Goal: Task Accomplishment & Management: Complete application form

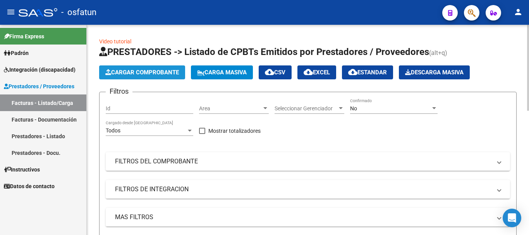
click at [136, 76] on button "Cargar Comprobante" at bounding box center [142, 72] width 86 height 14
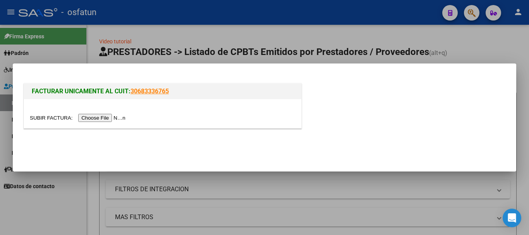
click at [101, 117] on input "file" at bounding box center [79, 118] width 98 height 8
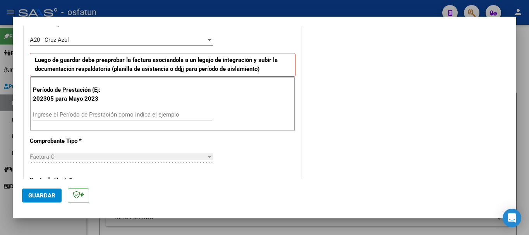
scroll to position [237, 0]
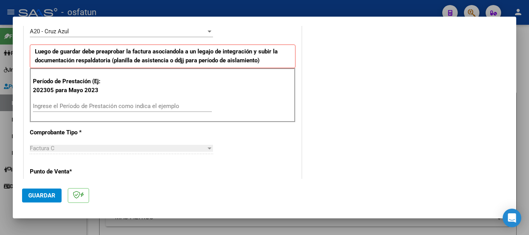
click at [45, 109] on input "Ingrese el Período de Prestación como indica el ejemplo" at bounding box center [122, 106] width 179 height 7
type input "202507"
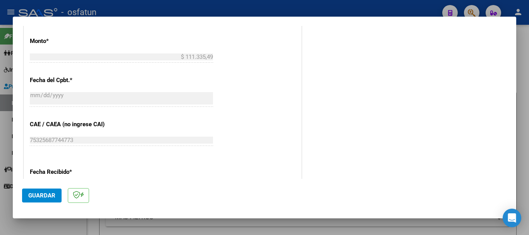
scroll to position [437, 0]
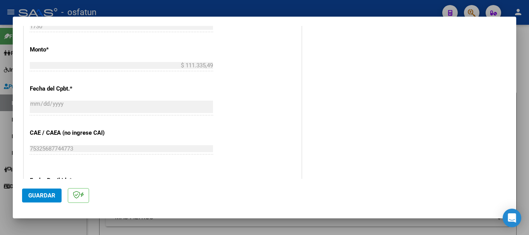
click at [35, 198] on span "Guardar" at bounding box center [41, 195] width 27 height 7
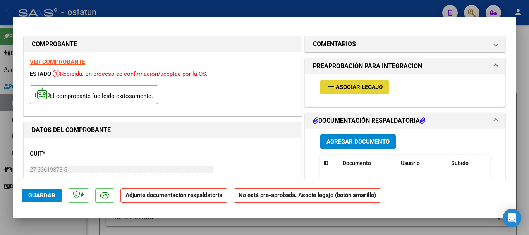
click at [341, 87] on span "Asociar Legajo" at bounding box center [359, 87] width 47 height 7
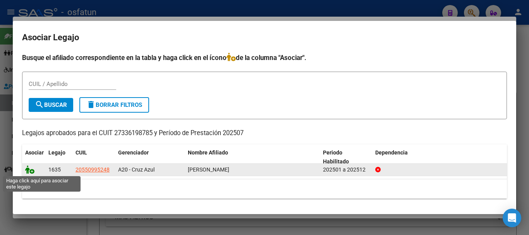
click at [28, 170] on icon at bounding box center [29, 169] width 9 height 9
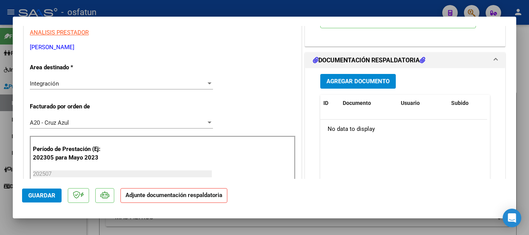
scroll to position [188, 0]
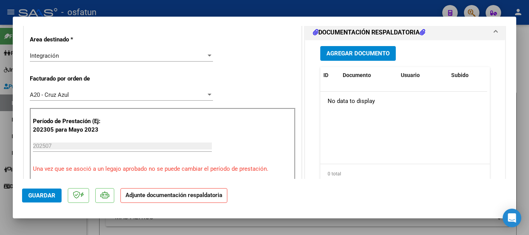
click at [341, 54] on span "Agregar Documento" at bounding box center [357, 53] width 63 height 7
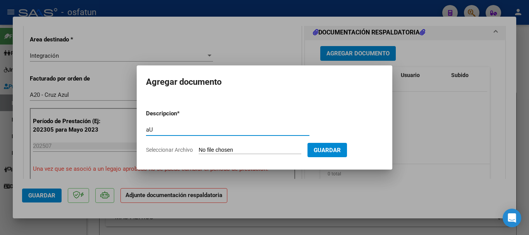
type input "a"
type input "autorización"
click at [230, 144] on form "Descripcion * autorización Escriba aquí una descripcion Seleccionar Archivo Gua…" at bounding box center [264, 131] width 237 height 57
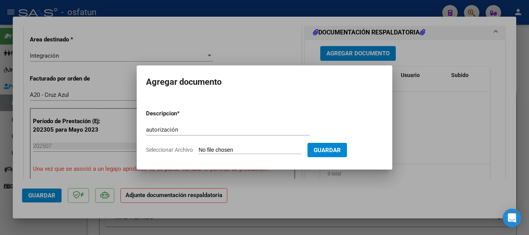
click at [235, 147] on input "Seleccionar Archivo" at bounding box center [250, 150] width 103 height 7
type input "C:\fakepath\TEJEDA _AUTORIZACIONES.pdf"
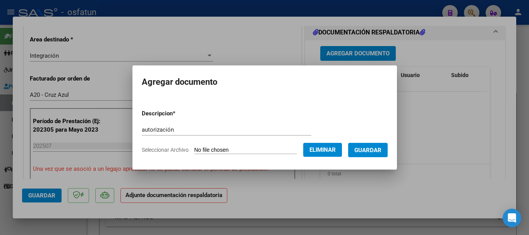
click at [376, 153] on span "Guardar" at bounding box center [367, 150] width 27 height 7
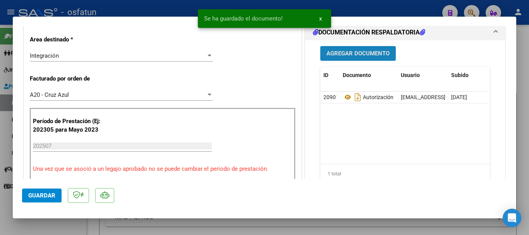
click at [356, 57] on span "Agregar Documento" at bounding box center [357, 53] width 63 height 7
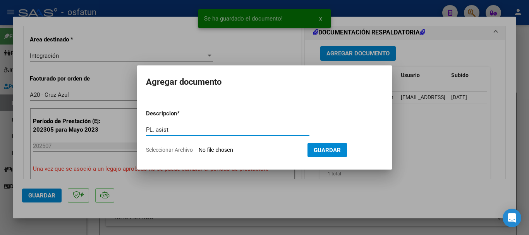
type input "PL. asist"
click at [286, 150] on input "Seleccionar Archivo" at bounding box center [250, 150] width 103 height 7
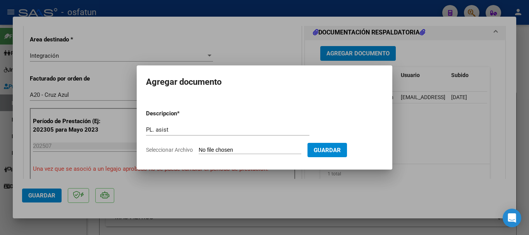
type input "C:\fakepath\Asistencia nazareno julio.pdf"
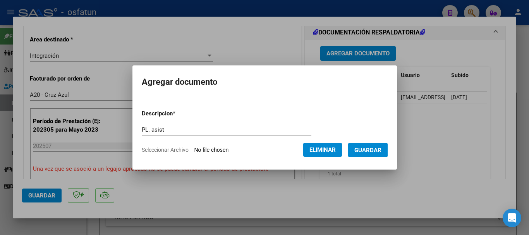
click at [373, 150] on span "Guardar" at bounding box center [367, 150] width 27 height 7
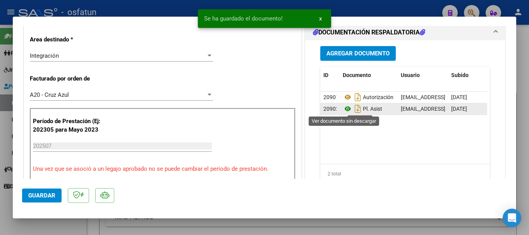
click at [343, 109] on icon at bounding box center [348, 108] width 10 height 9
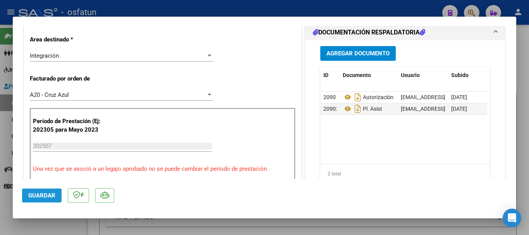
click at [46, 194] on span "Guardar" at bounding box center [41, 195] width 27 height 7
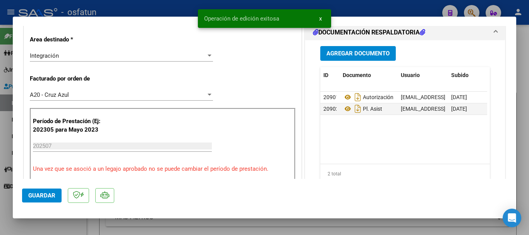
click at [519, 157] on div at bounding box center [264, 117] width 529 height 235
type input "$ 0,00"
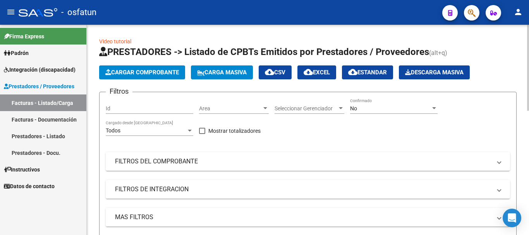
click at [139, 76] on button "Cargar Comprobante" at bounding box center [142, 72] width 86 height 14
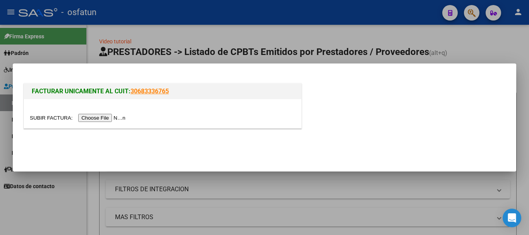
click at [114, 119] on input "file" at bounding box center [79, 118] width 98 height 8
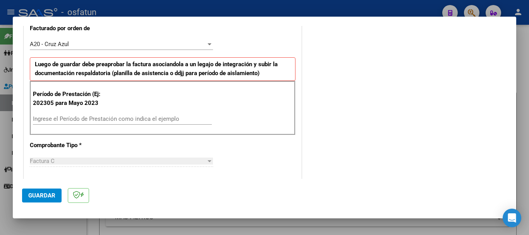
scroll to position [228, 0]
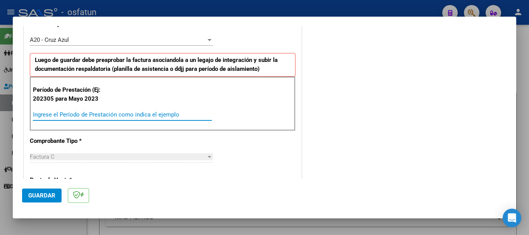
click at [87, 113] on input "Ingrese el Período de Prestación como indica el ejemplo" at bounding box center [122, 114] width 179 height 7
type input "202507"
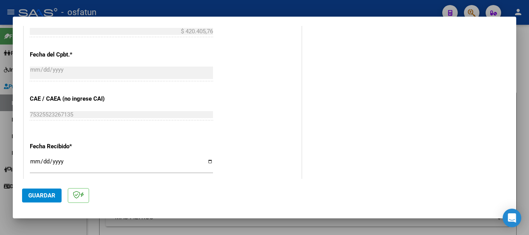
scroll to position [612, 0]
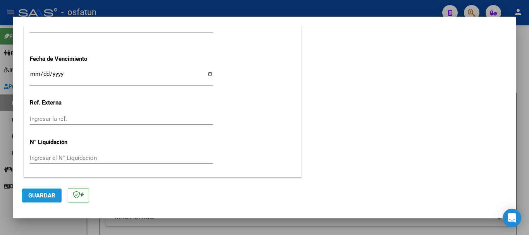
click at [42, 189] on button "Guardar" at bounding box center [41, 196] width 39 height 14
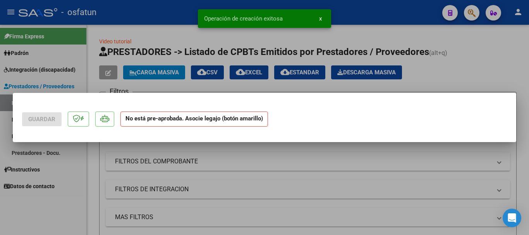
scroll to position [0, 0]
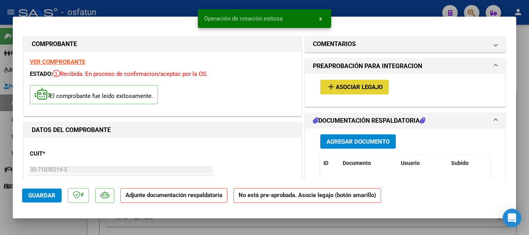
click at [355, 88] on span "Asociar Legajo" at bounding box center [359, 87] width 47 height 7
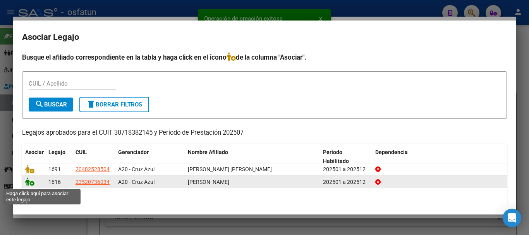
click at [31, 182] on icon at bounding box center [29, 181] width 9 height 9
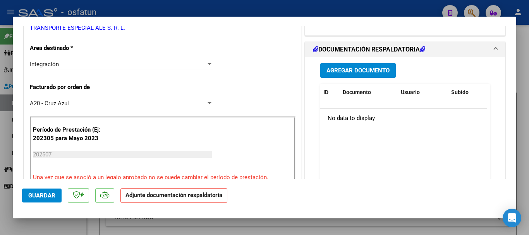
scroll to position [190, 0]
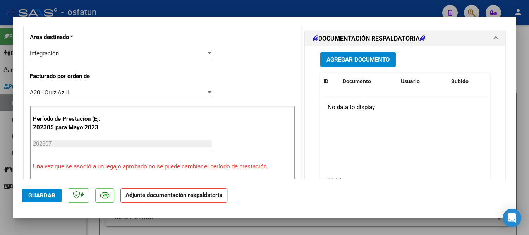
click at [345, 57] on span "Agregar Documento" at bounding box center [357, 60] width 63 height 7
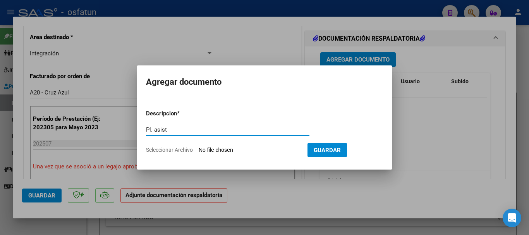
type input "Pl. asist"
click at [256, 148] on input "Seleccionar Archivo" at bounding box center [250, 150] width 103 height 7
type input "C:\fakepath\planilla asistencia Jazmin Leguizamon - Escuela - Julio 2025 001.jpg"
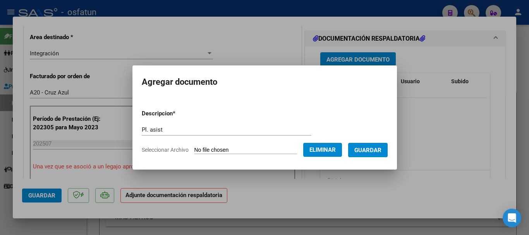
click at [381, 150] on span "Guardar" at bounding box center [367, 150] width 27 height 7
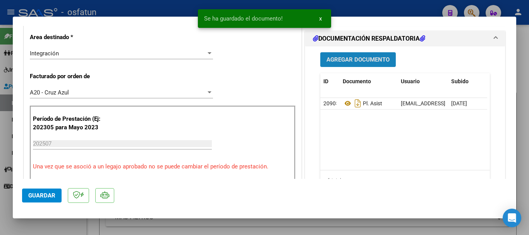
click at [352, 62] on span "Agregar Documento" at bounding box center [357, 60] width 63 height 7
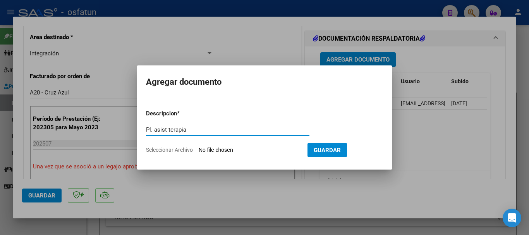
type input "Pl. asist terapia"
click at [269, 147] on input "Seleccionar Archivo" at bounding box center [250, 150] width 103 height 7
type input "C:\fakepath\Planilla asistencia Jazmin Leguizamon - Terapias - Julio 2025 001.j…"
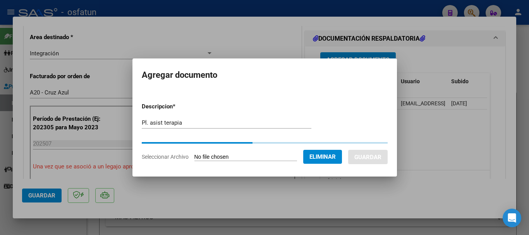
click at [180, 124] on input "Pl. asist terapia" at bounding box center [227, 122] width 170 height 7
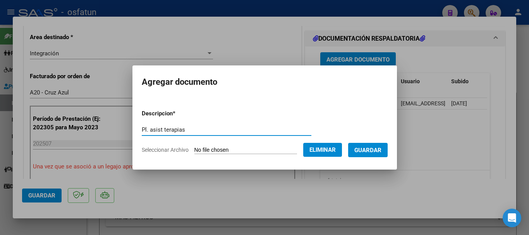
type input "Pl. asist terapias"
drag, startPoint x: 382, startPoint y: 149, endPoint x: 317, endPoint y: 148, distance: 65.4
click at [381, 149] on span "Guardar" at bounding box center [367, 150] width 27 height 7
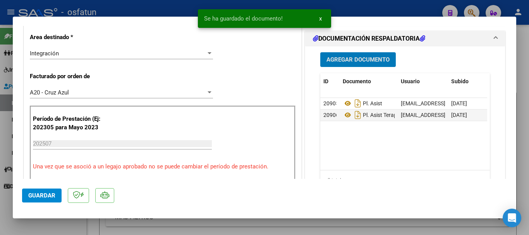
click at [345, 63] on span "Agregar Documento" at bounding box center [357, 60] width 63 height 7
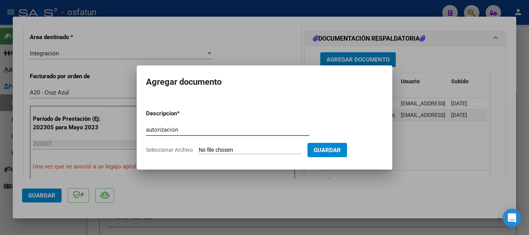
type input "autorizacion"
click at [243, 151] on input "Seleccionar Archivo" at bounding box center [250, 150] width 103 height 7
type input "C:\fakepath\Prespuesto Leguizamon Jazmin (sin dependencia) 2025.pdf"
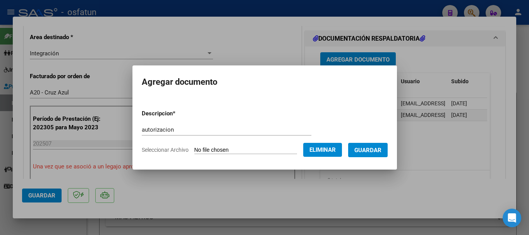
click at [376, 151] on span "Guardar" at bounding box center [367, 150] width 27 height 7
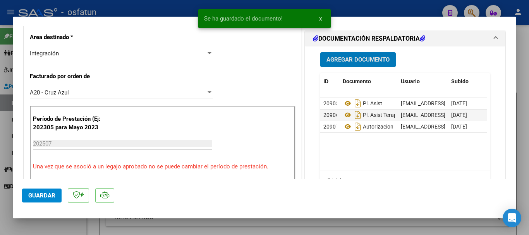
click at [48, 196] on span "Guardar" at bounding box center [41, 195] width 27 height 7
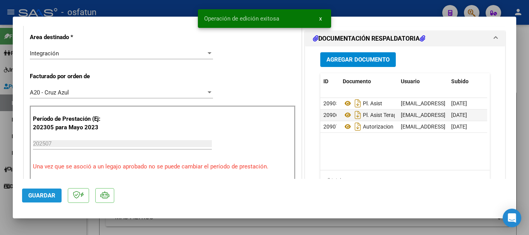
click at [31, 194] on span "Guardar" at bounding box center [41, 195] width 27 height 7
click at [524, 166] on div at bounding box center [264, 117] width 529 height 235
type input "$ 0,00"
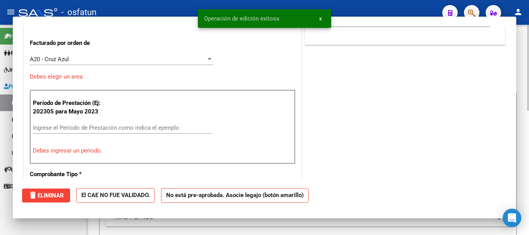
scroll to position [157, 0]
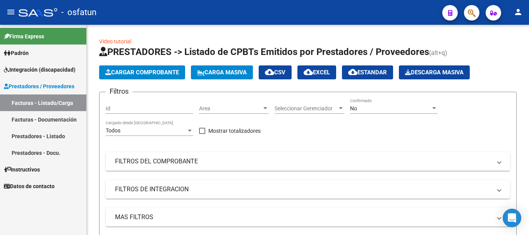
click at [23, 101] on link "Facturas - Listado/Carga" at bounding box center [43, 102] width 86 height 17
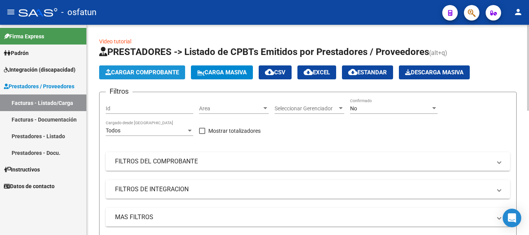
click at [149, 76] on button "Cargar Comprobante" at bounding box center [142, 72] width 86 height 14
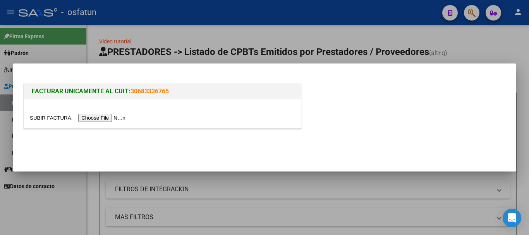
click at [122, 118] on input "file" at bounding box center [79, 118] width 98 height 8
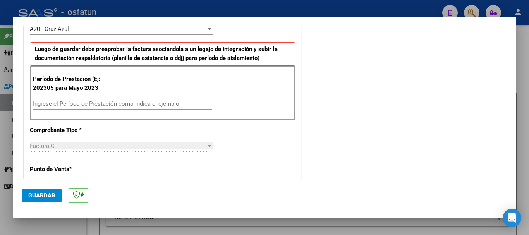
scroll to position [247, 0]
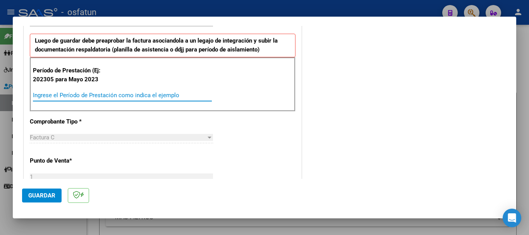
click at [118, 95] on input "Ingrese el Período de Prestación como indica el ejemplo" at bounding box center [122, 95] width 179 height 7
type input "202507"
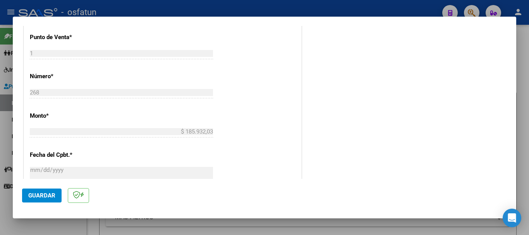
scroll to position [369, 0]
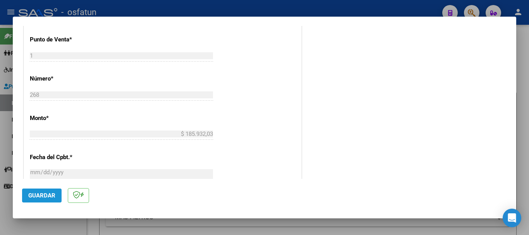
click at [41, 196] on span "Guardar" at bounding box center [41, 195] width 27 height 7
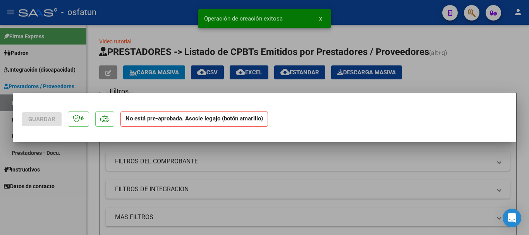
scroll to position [0, 0]
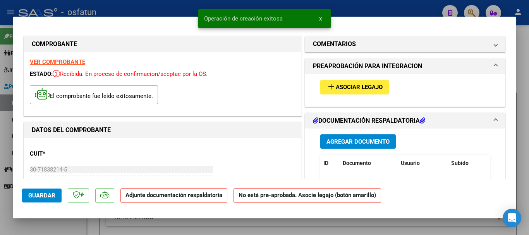
click at [356, 84] on button "add Asociar Legajo" at bounding box center [354, 87] width 69 height 14
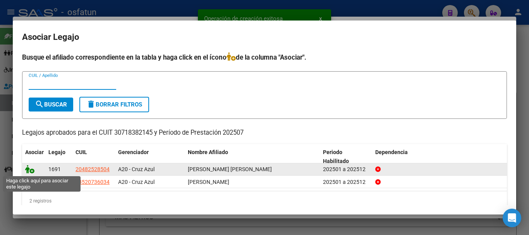
click at [31, 169] on icon at bounding box center [29, 169] width 9 height 9
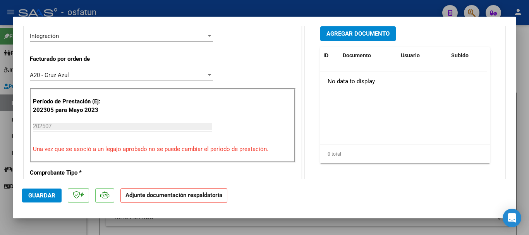
scroll to position [210, 0]
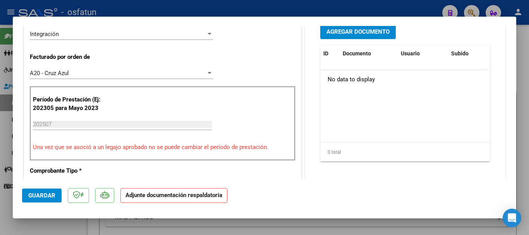
click at [333, 37] on button "Agregar Documento" at bounding box center [357, 31] width 75 height 14
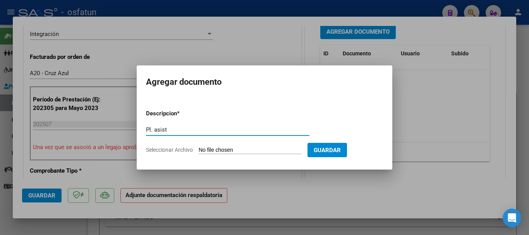
type input "Pl. asist"
click at [234, 155] on form "Descripcion * Pl. asist Escriba aquí una descripcion Seleccionar Archivo Guardar" at bounding box center [264, 131] width 237 height 57
click at [227, 145] on form "Descripcion * Pl. asist Escriba aquí una descripcion Seleccionar Archivo Guardar" at bounding box center [264, 131] width 237 height 57
click at [230, 150] on input "Seleccionar Archivo" at bounding box center [250, 150] width 103 height 7
type input "C:\fakepath\Planilla asistencia Tomas Diaz - Terapias - Julio 2025 001.jpg"
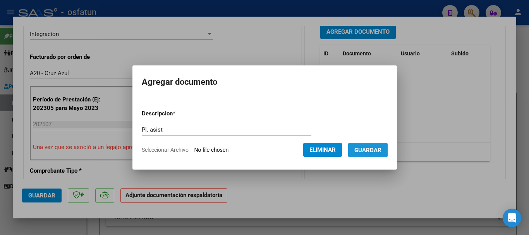
drag, startPoint x: 374, startPoint y: 154, endPoint x: 367, endPoint y: 152, distance: 7.2
click at [374, 155] on button "Guardar" at bounding box center [367, 150] width 39 height 14
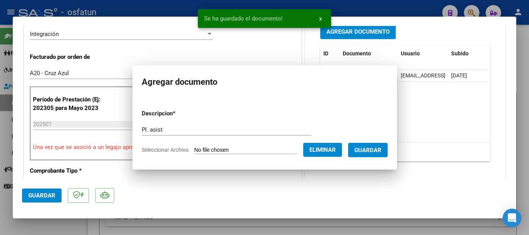
scroll to position [209, 0]
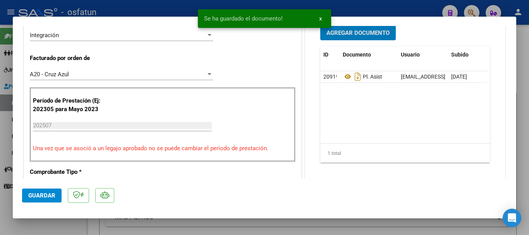
click at [346, 36] on span "Agregar Documento" at bounding box center [357, 33] width 63 height 7
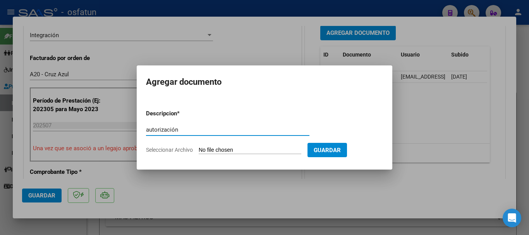
type input "autorización"
click at [291, 152] on input "Seleccionar Archivo" at bounding box center [250, 150] width 103 height 7
type input "C:\fakepath\Prespuestos Diaz Tomas (Sin dependencia) 2025.pdf"
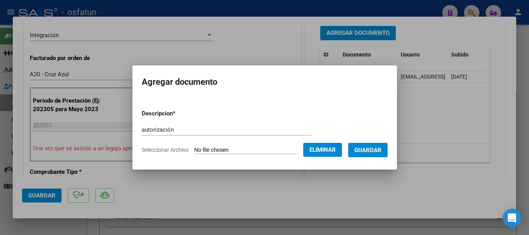
click at [368, 150] on span "Guardar" at bounding box center [367, 150] width 27 height 7
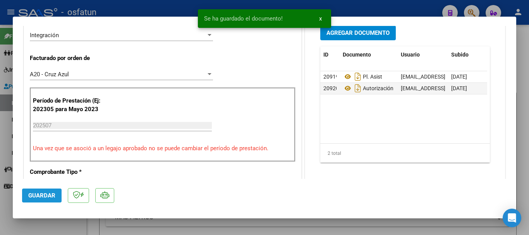
click at [34, 195] on span "Guardar" at bounding box center [41, 195] width 27 height 7
click at [43, 197] on span "Guardar" at bounding box center [41, 195] width 27 height 7
click at [523, 177] on div at bounding box center [264, 117] width 529 height 235
type input "$ 0,00"
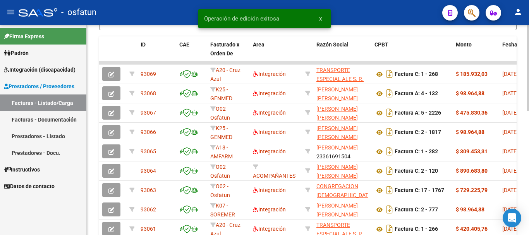
scroll to position [231, 0]
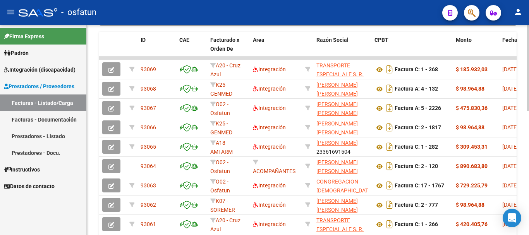
click at [528, 171] on div at bounding box center [528, 165] width 2 height 86
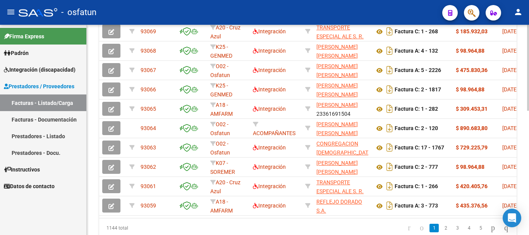
scroll to position [303, 0]
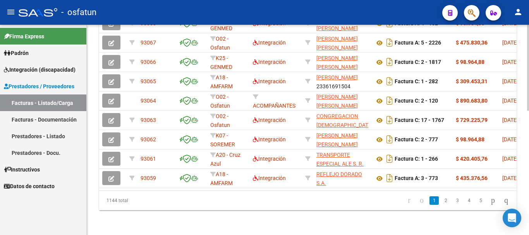
click at [528, 225] on div at bounding box center [528, 192] width 2 height 86
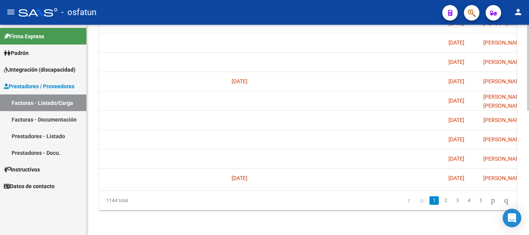
click at [528, 192] on div at bounding box center [528, 192] width 2 height 86
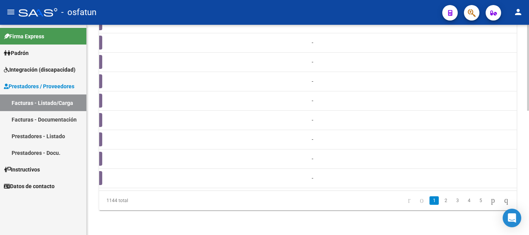
click at [528, 181] on div at bounding box center [528, 192] width 2 height 86
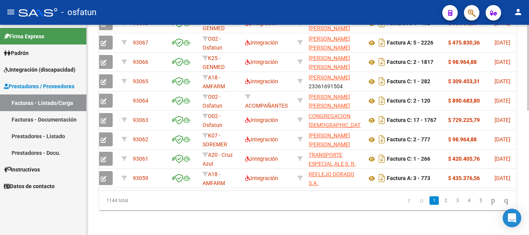
scroll to position [0, 0]
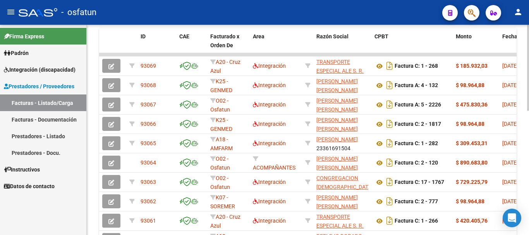
click at [528, 134] on div at bounding box center [528, 166] width 2 height 86
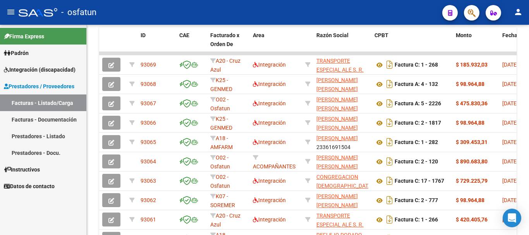
click at [37, 99] on link "Facturas - Listado/Carga" at bounding box center [43, 102] width 86 height 17
click at [32, 98] on link "Facturas - Listado/Carga" at bounding box center [43, 102] width 86 height 17
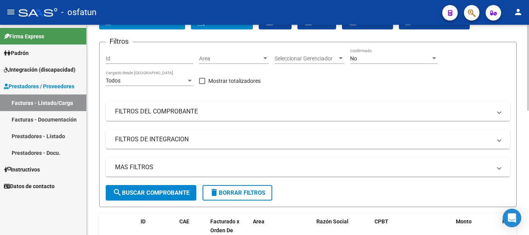
scroll to position [0, 0]
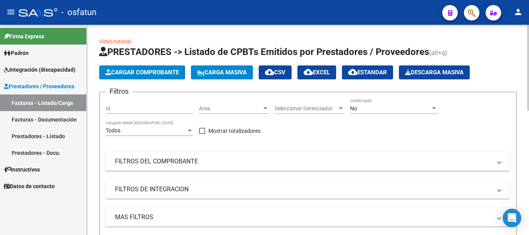
click at [528, 19] on div "menu - osfatun person Firma Express Padrón Análisis Afiliado Integración (disca…" at bounding box center [264, 117] width 529 height 235
click at [151, 74] on span "Cargar Comprobante" at bounding box center [142, 72] width 74 height 7
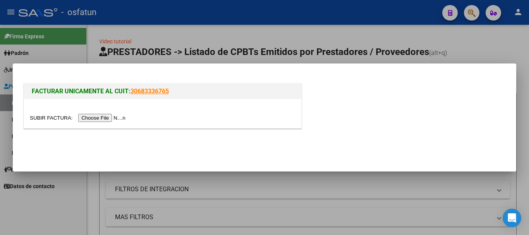
click at [115, 118] on input "file" at bounding box center [79, 118] width 98 height 8
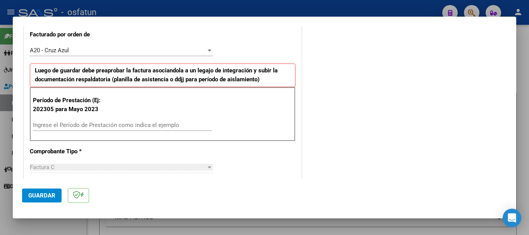
scroll to position [222, 0]
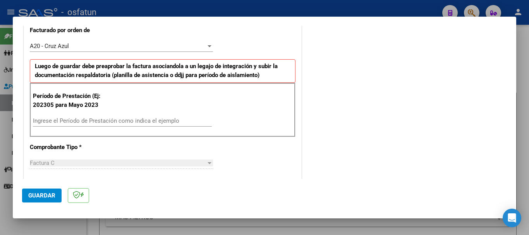
click at [99, 119] on input "Ingrese el Período de Prestación como indica el ejemplo" at bounding box center [122, 120] width 179 height 7
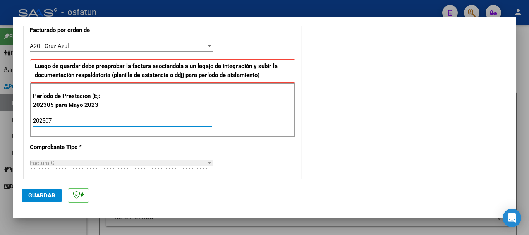
type input "202507"
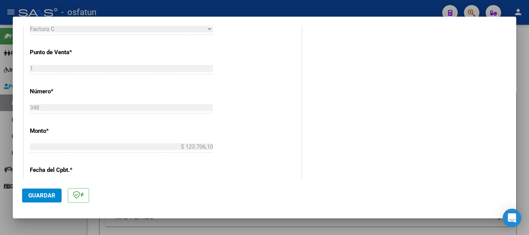
scroll to position [341, 0]
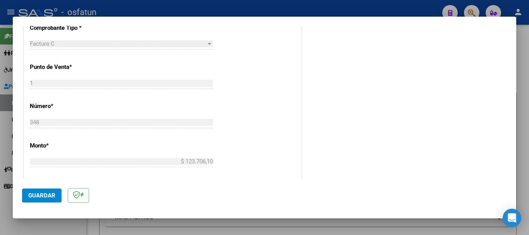
click at [49, 195] on span "Guardar" at bounding box center [41, 195] width 27 height 7
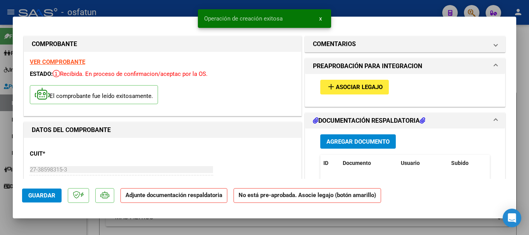
click at [350, 88] on span "Asociar Legajo" at bounding box center [359, 87] width 47 height 7
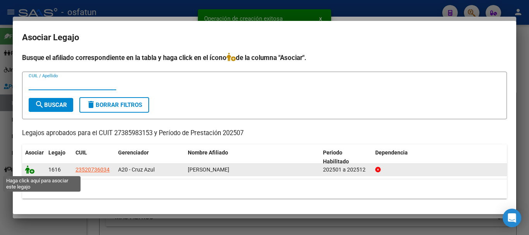
click at [33, 169] on icon at bounding box center [29, 169] width 9 height 9
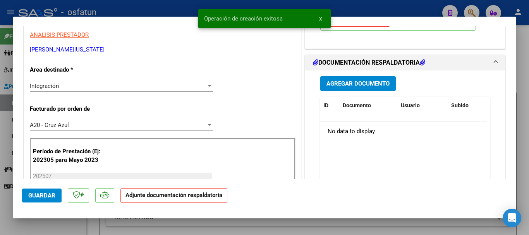
scroll to position [178, 0]
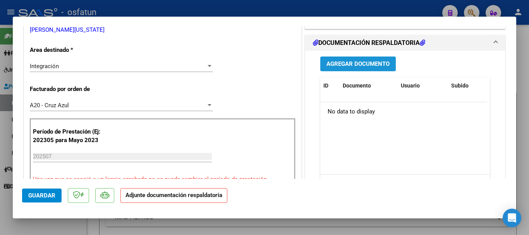
click at [331, 62] on span "Agregar Documento" at bounding box center [357, 64] width 63 height 7
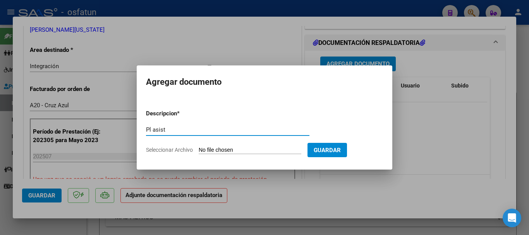
type input "Pl asist"
click at [241, 151] on input "Seleccionar Archivo" at bounding box center [250, 150] width 103 height 7
type input "C:\fakepath\Pl. asist mustapich.jpg"
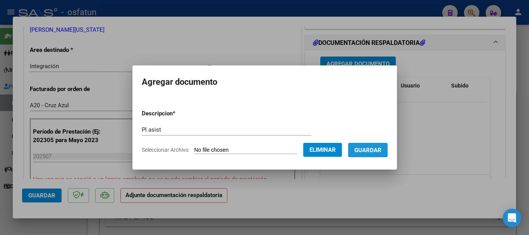
click at [380, 153] on span "Guardar" at bounding box center [367, 150] width 27 height 7
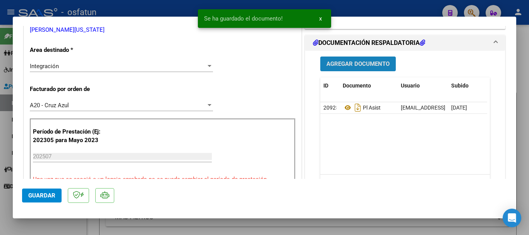
click at [336, 62] on span "Agregar Documento" at bounding box center [357, 64] width 63 height 7
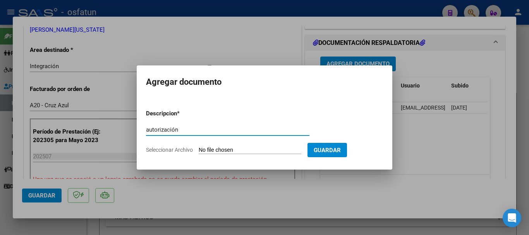
type input "autorización"
click at [273, 148] on input "Seleccionar Archivo" at bounding box center [250, 150] width 103 height 7
type input "C:\fakepath\AUTORIZACION JAZMIN.pdf"
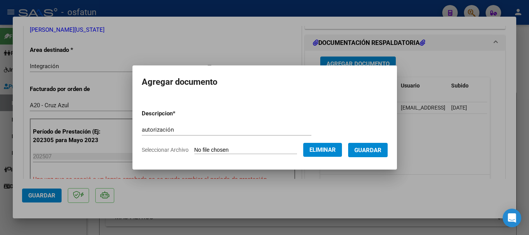
drag, startPoint x: 382, startPoint y: 151, endPoint x: 317, endPoint y: 156, distance: 65.2
click at [381, 152] on span "Guardar" at bounding box center [367, 150] width 27 height 7
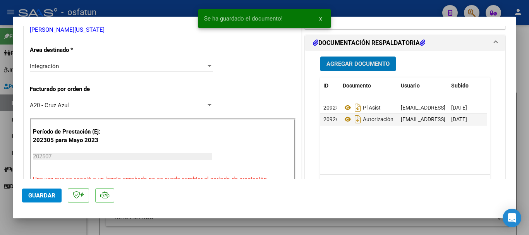
click at [41, 198] on span "Guardar" at bounding box center [41, 195] width 27 height 7
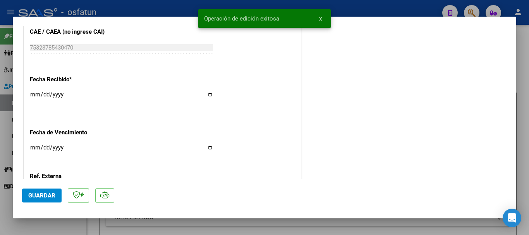
scroll to position [623, 0]
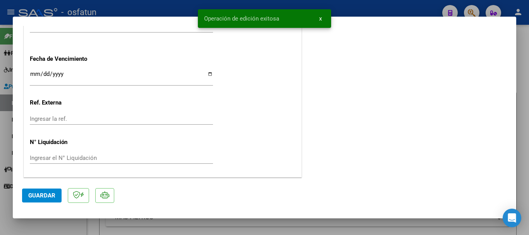
click at [41, 192] on span "Guardar" at bounding box center [41, 195] width 27 height 7
drag, startPoint x: 518, startPoint y: 156, endPoint x: 355, endPoint y: 207, distance: 171.0
click at [518, 156] on div at bounding box center [264, 117] width 529 height 235
type input "$ 0,00"
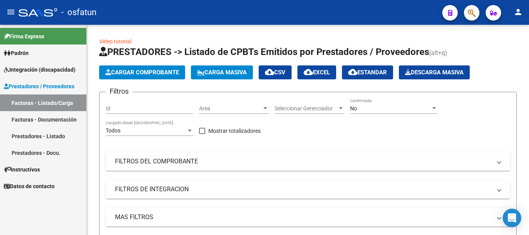
click at [48, 103] on link "Facturas - Listado/Carga" at bounding box center [43, 102] width 86 height 17
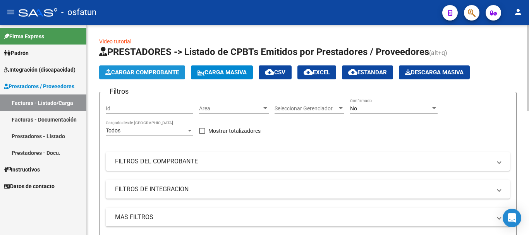
click at [142, 73] on span "Cargar Comprobante" at bounding box center [142, 72] width 74 height 7
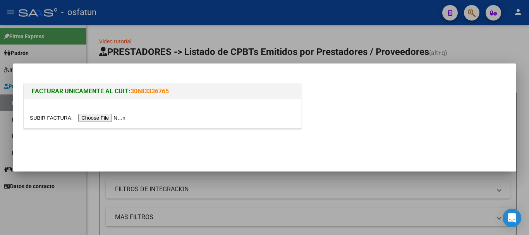
click at [120, 117] on input "file" at bounding box center [79, 118] width 98 height 8
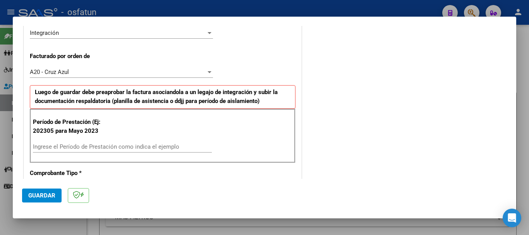
scroll to position [194, 0]
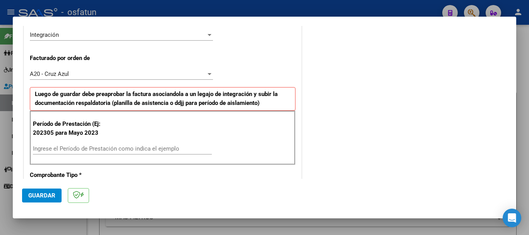
click at [62, 149] on input "Ingrese el Período de Prestación como indica el ejemplo" at bounding box center [122, 148] width 179 height 7
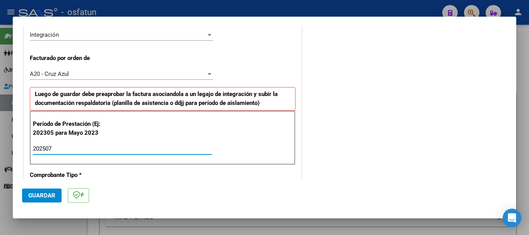
type input "202507"
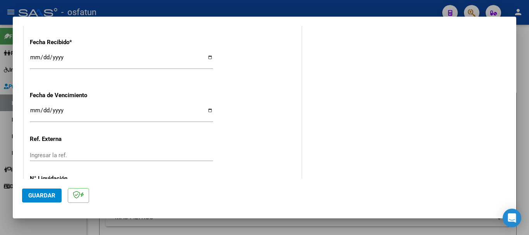
scroll to position [612, 0]
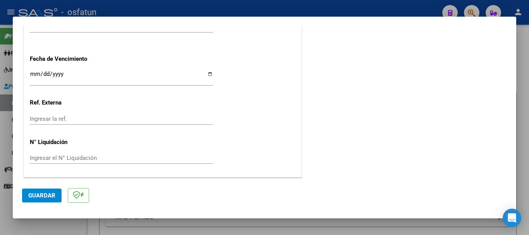
click at [40, 195] on span "Guardar" at bounding box center [41, 195] width 27 height 7
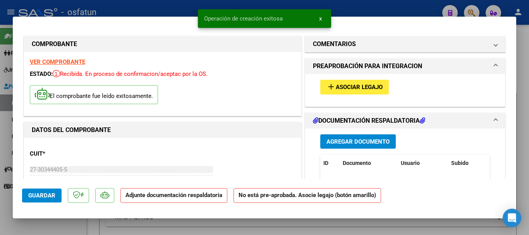
click at [373, 86] on span "Asociar Legajo" at bounding box center [359, 87] width 47 height 7
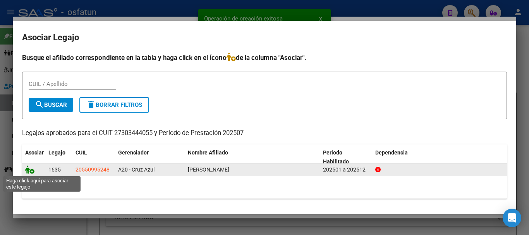
click at [27, 170] on icon at bounding box center [29, 169] width 9 height 9
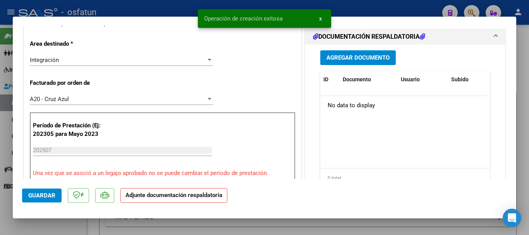
scroll to position [162, 0]
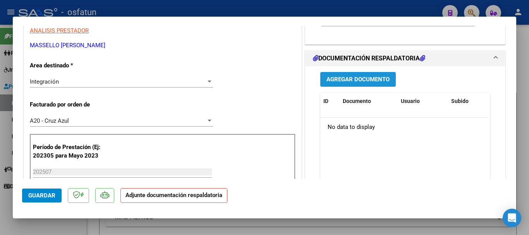
click at [326, 78] on span "Agregar Documento" at bounding box center [357, 79] width 63 height 7
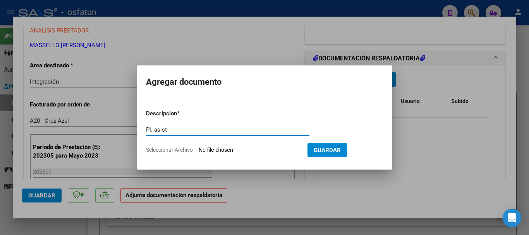
type input "Pl. asist"
click at [217, 147] on input "Seleccionar Archivo" at bounding box center [250, 150] width 103 height 7
type input "C:\fakepath\planilla julio 2025- Massello.pdf"
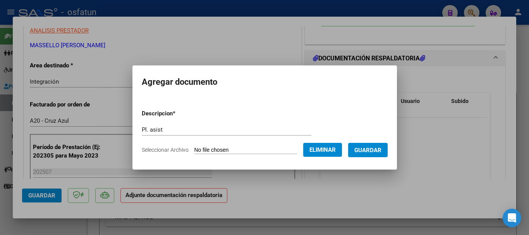
click at [381, 146] on span "Guardar" at bounding box center [367, 149] width 27 height 7
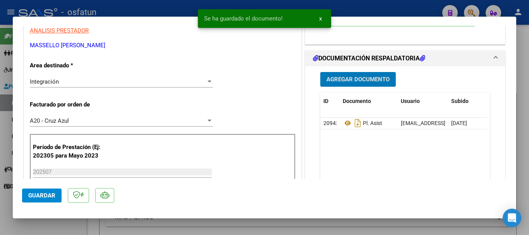
click at [345, 79] on span "Agregar Documento" at bounding box center [357, 79] width 63 height 7
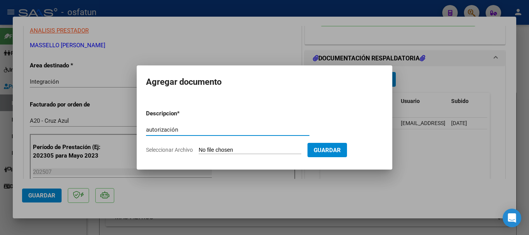
type input "autorización"
click at [252, 152] on input "Seleccionar Archivo" at bounding box center [250, 150] width 103 height 7
type input "C:\fakepath\Autorización 2025.pdf"
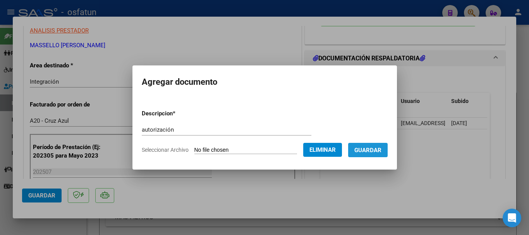
drag, startPoint x: 379, startPoint y: 151, endPoint x: 312, endPoint y: 171, distance: 70.6
click at [378, 153] on span "Guardar" at bounding box center [367, 150] width 27 height 7
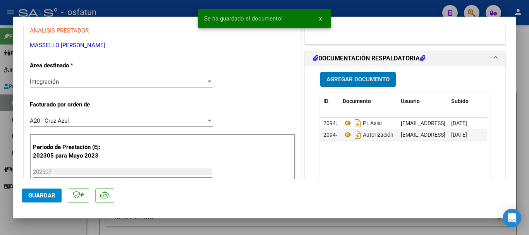
click at [41, 195] on span "Guardar" at bounding box center [41, 195] width 27 height 7
drag, startPoint x: 33, startPoint y: 195, endPoint x: 45, endPoint y: 206, distance: 16.2
click at [34, 195] on span "Guardar" at bounding box center [41, 195] width 27 height 7
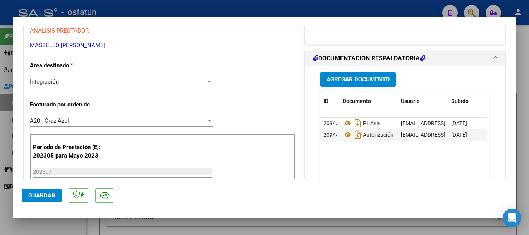
click at [51, 189] on button "Guardar" at bounding box center [41, 196] width 39 height 14
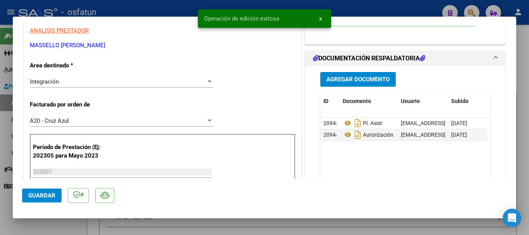
click at [525, 193] on div at bounding box center [264, 117] width 529 height 235
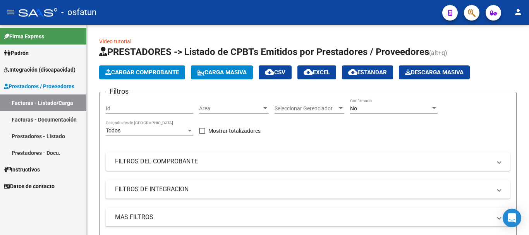
click at [44, 106] on link "Facturas - Listado/Carga" at bounding box center [43, 102] width 86 height 17
click at [170, 72] on span "Cargar Comprobante" at bounding box center [142, 72] width 74 height 7
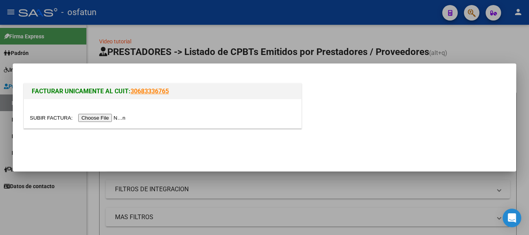
click at [111, 116] on input "file" at bounding box center [79, 118] width 98 height 8
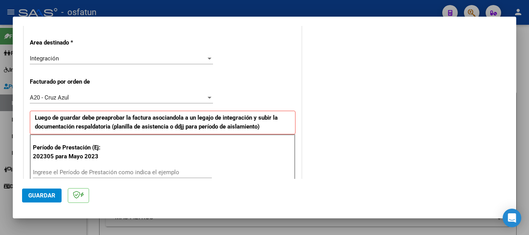
scroll to position [232, 0]
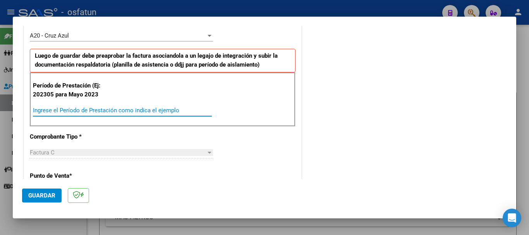
click at [115, 110] on input "Ingrese el Período de Prestación como indica el ejemplo" at bounding box center [122, 110] width 179 height 7
type input "202507"
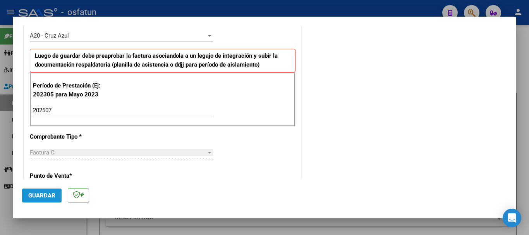
click at [37, 190] on button "Guardar" at bounding box center [41, 196] width 39 height 14
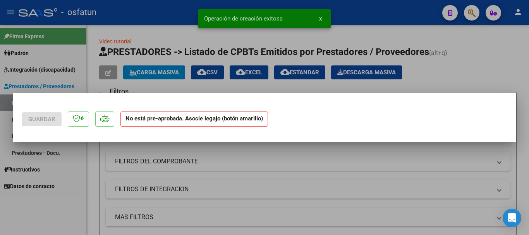
scroll to position [0, 0]
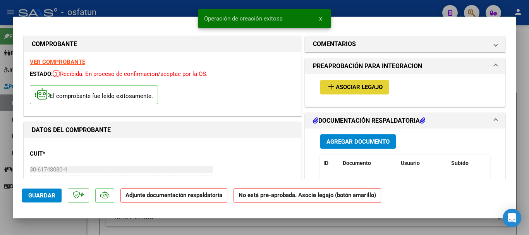
click at [337, 86] on span "Asociar Legajo" at bounding box center [359, 87] width 47 height 7
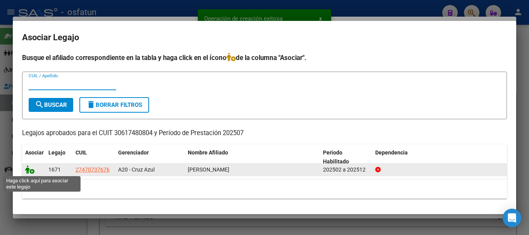
click at [29, 169] on icon at bounding box center [29, 169] width 9 height 9
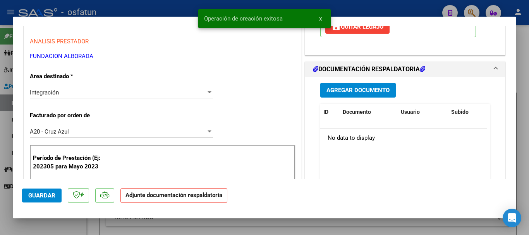
scroll to position [166, 0]
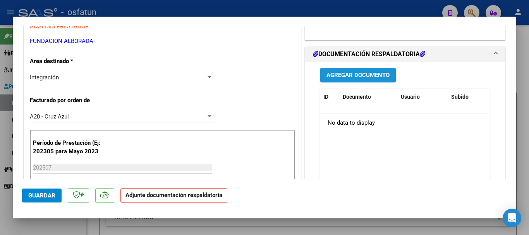
click at [358, 76] on span "Agregar Documento" at bounding box center [357, 75] width 63 height 7
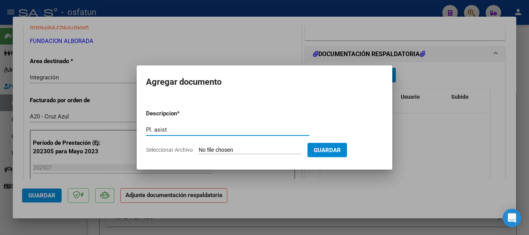
type input "Pl. asist"
click at [239, 154] on input "Seleccionar Archivo" at bounding box center [250, 150] width 103 height 7
type input "C:\fakepath\LONGHI Abril - Asistencia JULIO 2025 - Alborada.pdf"
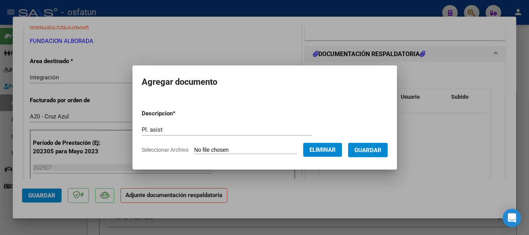
click at [376, 156] on button "Guardar" at bounding box center [367, 150] width 39 height 14
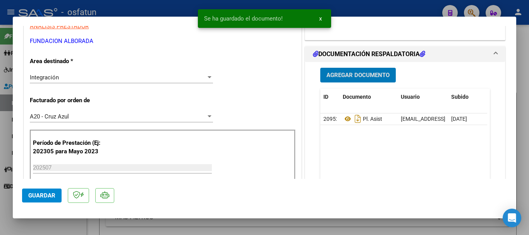
click at [360, 71] on button "Agregar Documento" at bounding box center [357, 75] width 75 height 14
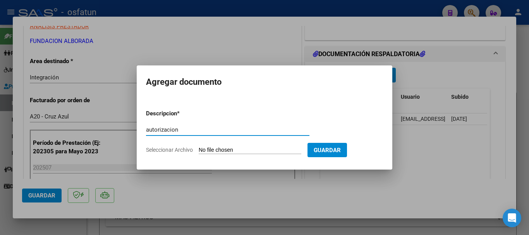
type input "autorizacion"
click at [254, 154] on form "Descripcion * autorizacion Escriba aquí una descripcion Seleccionar Archivo Gua…" at bounding box center [264, 131] width 237 height 57
click at [235, 150] on input "Seleccionar Archivo" at bounding box center [250, 150] width 103 height 7
type input "C:\fakepath\LONGHI ABRIL _ AUTORIZACION ESCOLARIDAD PRIMARIA.pdf"
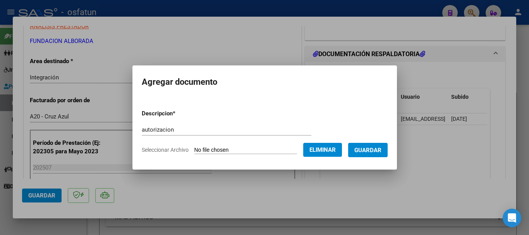
drag, startPoint x: 369, startPoint y: 148, endPoint x: 362, endPoint y: 153, distance: 8.6
click at [369, 149] on span "Guardar" at bounding box center [367, 150] width 27 height 7
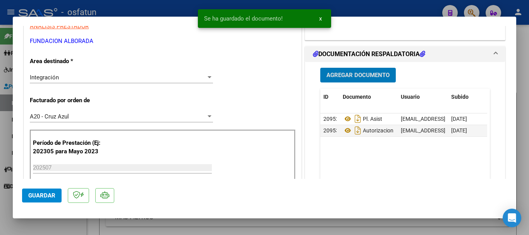
click at [42, 194] on span "Guardar" at bounding box center [41, 195] width 27 height 7
click at [525, 183] on div at bounding box center [264, 117] width 529 height 235
type input "$ 0,00"
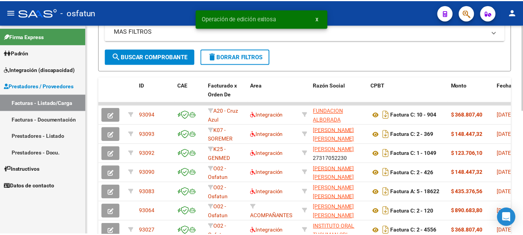
scroll to position [187, 0]
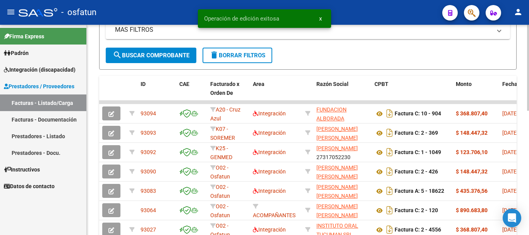
click at [527, 160] on div at bounding box center [528, 146] width 2 height 86
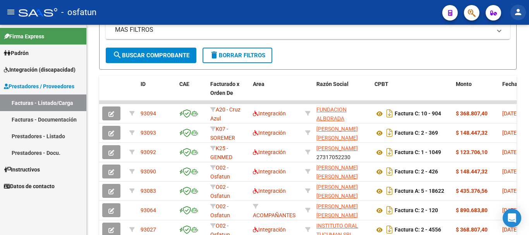
click at [516, 14] on mat-icon "person" at bounding box center [517, 11] width 9 height 9
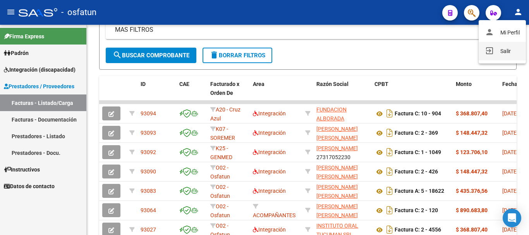
click at [497, 54] on button "exit_to_app Salir" at bounding box center [501, 51] width 47 height 19
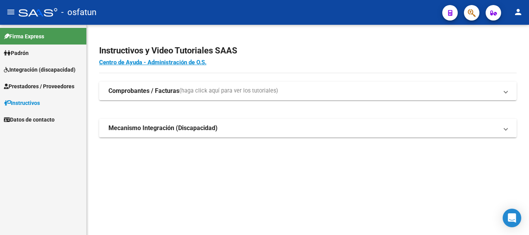
click at [27, 67] on span "Integración (discapacidad)" at bounding box center [40, 69] width 72 height 9
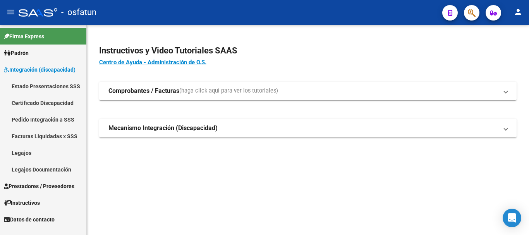
click at [28, 150] on link "Legajos" at bounding box center [43, 152] width 86 height 17
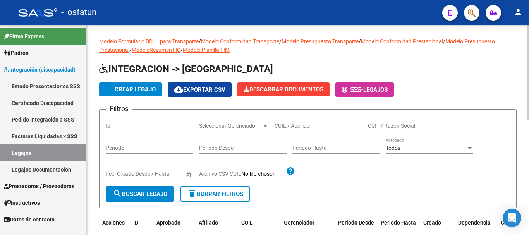
click at [290, 126] on input "CUIL / Apellido" at bounding box center [317, 126] width 87 height 7
type input "f"
click at [146, 194] on span "search Buscar Legajo" at bounding box center [140, 193] width 55 height 7
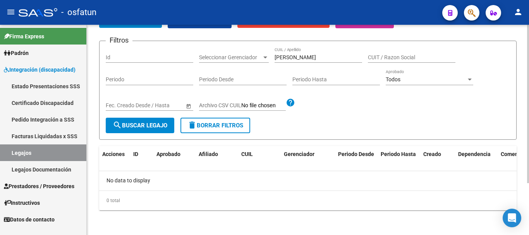
click at [528, 157] on div at bounding box center [528, 156] width 2 height 158
click at [291, 59] on input "[PERSON_NAME]" at bounding box center [317, 57] width 87 height 7
type input "godoy"
click at [137, 125] on span "search Buscar Legajo" at bounding box center [140, 125] width 55 height 7
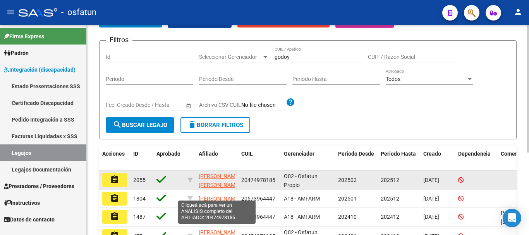
click at [209, 176] on span "[PERSON_NAME] [PERSON_NAME]" at bounding box center [219, 180] width 41 height 15
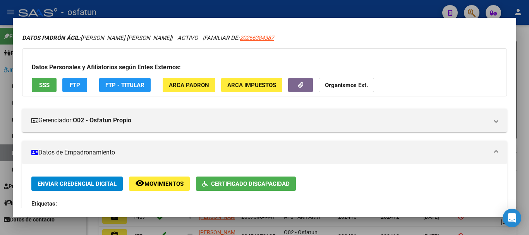
scroll to position [0, 0]
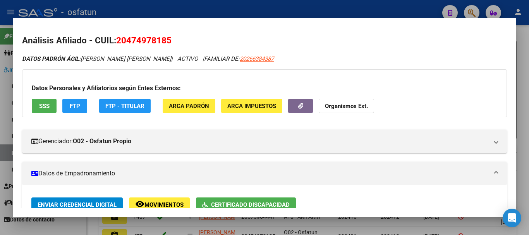
drag, startPoint x: 127, startPoint y: 39, endPoint x: 165, endPoint y: 39, distance: 38.3
click at [165, 39] on span "20474978185" at bounding box center [143, 40] width 55 height 10
copy span "47497818"
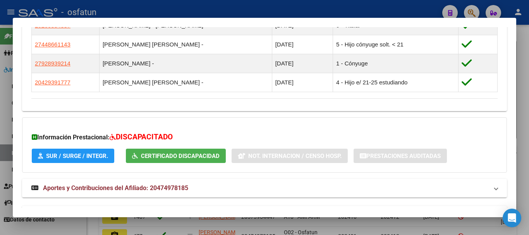
scroll to position [505, 0]
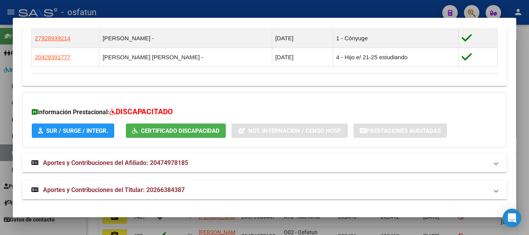
click at [195, 190] on mat-panel-title "Aportes y Contribuciones del Titular: 20266384387" at bounding box center [259, 189] width 457 height 9
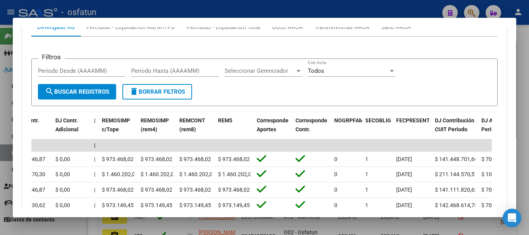
scroll to position [769, 0]
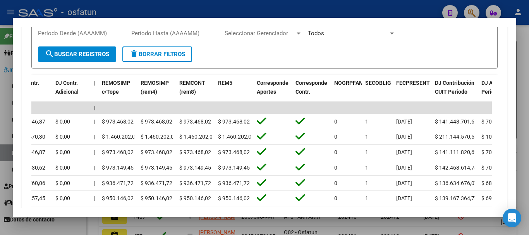
click at [528, 170] on div at bounding box center [264, 117] width 529 height 235
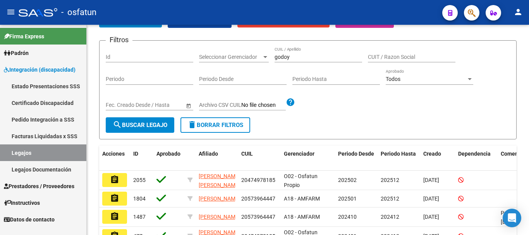
click at [28, 184] on span "Prestadores / Proveedores" at bounding box center [39, 186] width 70 height 9
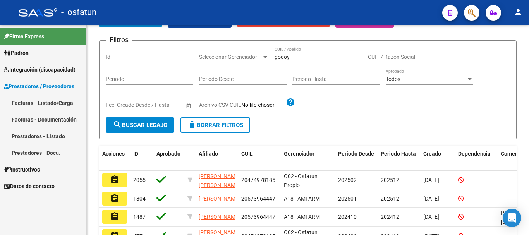
click at [35, 103] on link "Facturas - Listado/Carga" at bounding box center [43, 102] width 86 height 17
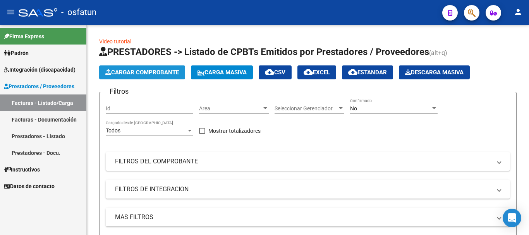
click at [155, 74] on span "Cargar Comprobante" at bounding box center [142, 72] width 74 height 7
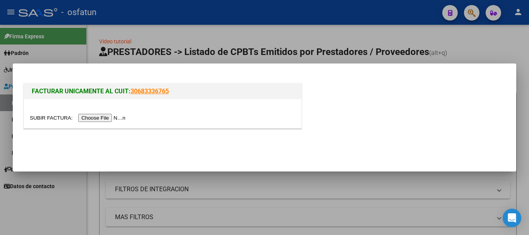
click at [91, 119] on input "file" at bounding box center [79, 118] width 98 height 8
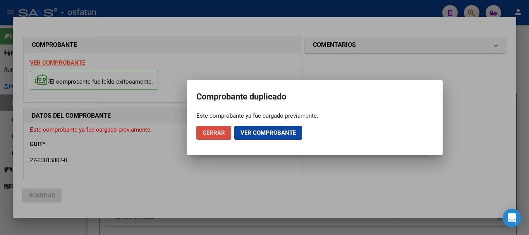
click at [216, 138] on button "Cerrar" at bounding box center [213, 133] width 35 height 14
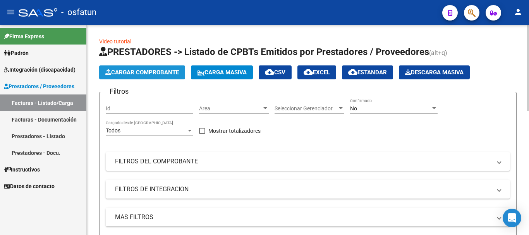
click at [143, 69] on button "Cargar Comprobante" at bounding box center [142, 72] width 86 height 14
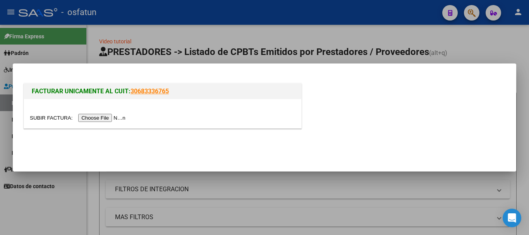
click at [117, 119] on input "file" at bounding box center [79, 118] width 98 height 8
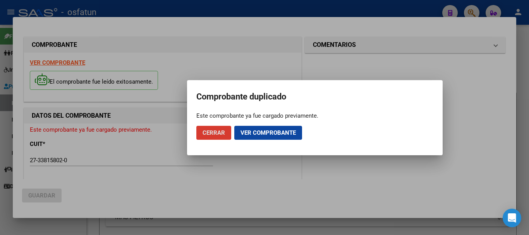
click at [212, 138] on button "Cerrar" at bounding box center [213, 133] width 35 height 14
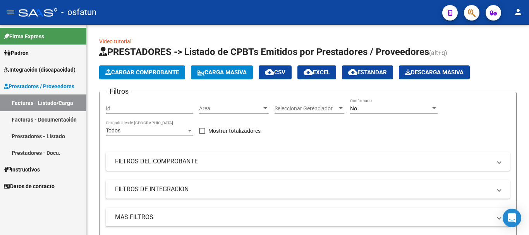
click at [42, 135] on link "Prestadores - Listado" at bounding box center [43, 136] width 86 height 17
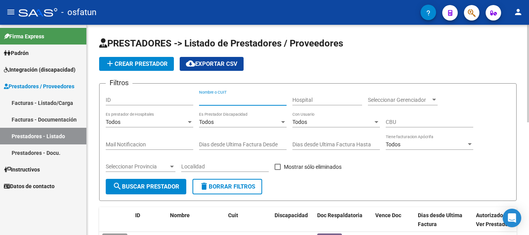
click at [247, 99] on input "Nombre o CUIT" at bounding box center [242, 100] width 87 height 7
type input "[PERSON_NAME]"
click at [138, 189] on span "search Buscar Prestador" at bounding box center [146, 186] width 67 height 7
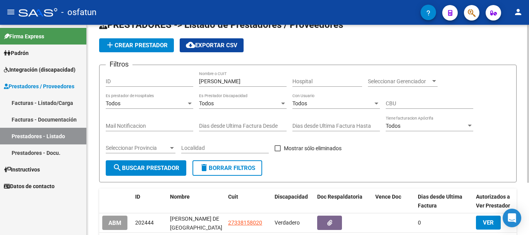
scroll to position [69, 0]
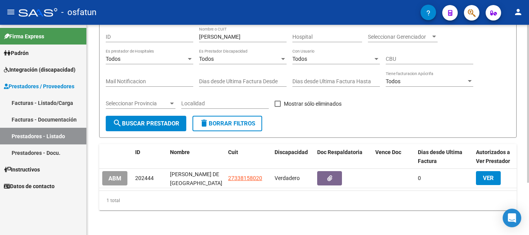
click at [528, 156] on div at bounding box center [528, 156] width 2 height 158
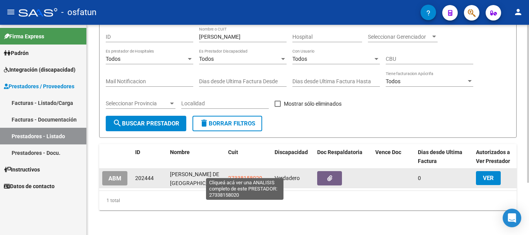
click at [242, 175] on span "27338158020" at bounding box center [245, 178] width 34 height 6
type textarea "27338158020"
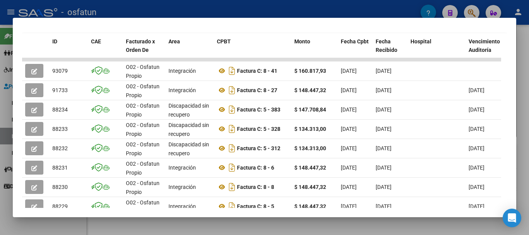
scroll to position [181, 0]
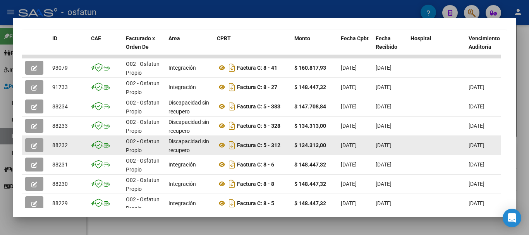
click at [35, 149] on icon "button" at bounding box center [34, 146] width 6 height 6
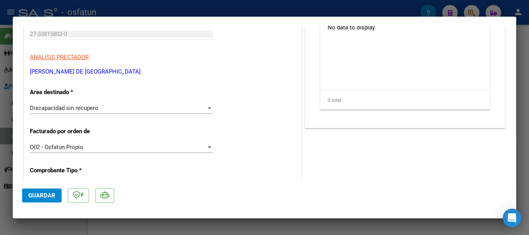
scroll to position [70, 0]
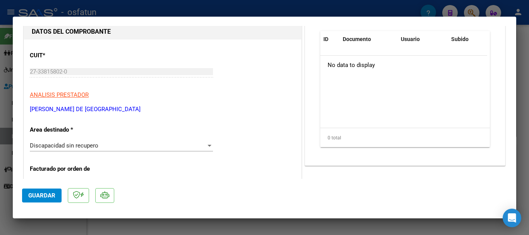
drag, startPoint x: 528, startPoint y: 99, endPoint x: 460, endPoint y: 151, distance: 86.2
click at [528, 99] on div at bounding box center [264, 117] width 529 height 235
type input "$ 0,00"
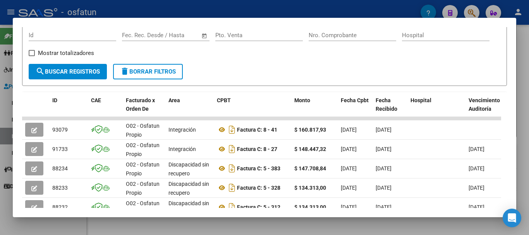
scroll to position [114, 0]
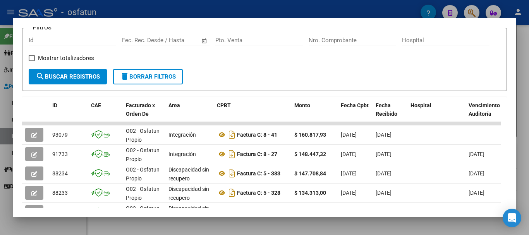
click at [528, 106] on div at bounding box center [264, 117] width 529 height 235
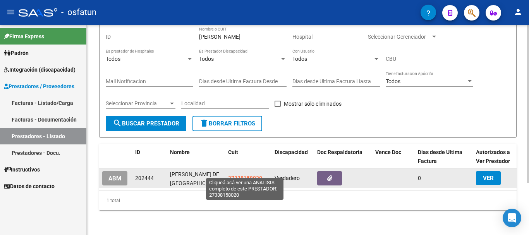
click at [253, 175] on span "27338158020" at bounding box center [245, 178] width 34 height 6
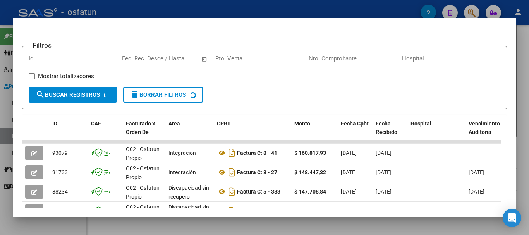
scroll to position [105, 0]
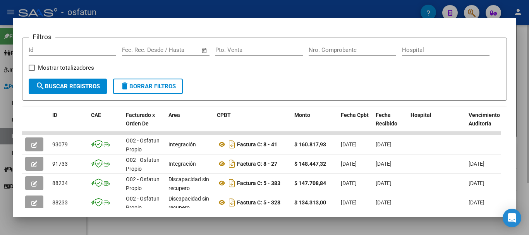
click at [524, 143] on div at bounding box center [264, 117] width 529 height 235
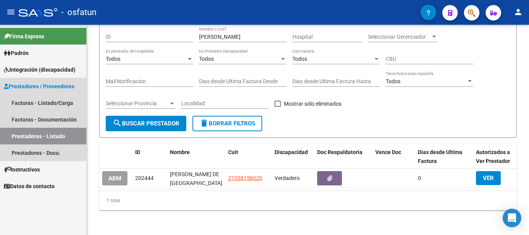
click at [39, 138] on link "Prestadores - Listado" at bounding box center [43, 136] width 86 height 17
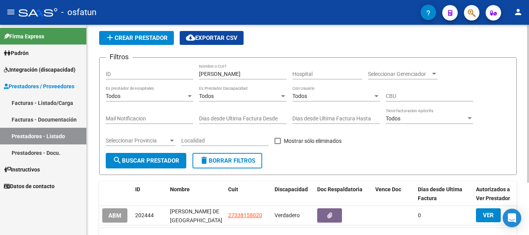
scroll to position [0, 0]
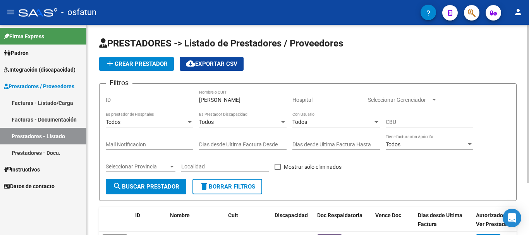
click at [520, 71] on div "PRESTADORES -> Listado de Prestadores / Proveedores add Crear Prestador cloud_d…" at bounding box center [309, 161] width 444 height 273
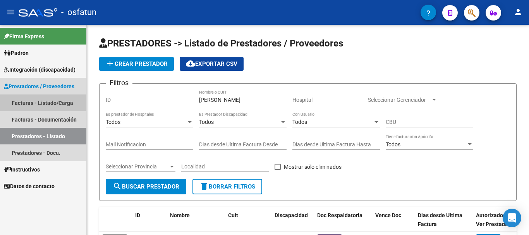
click at [27, 101] on link "Facturas - Listado/Carga" at bounding box center [43, 102] width 86 height 17
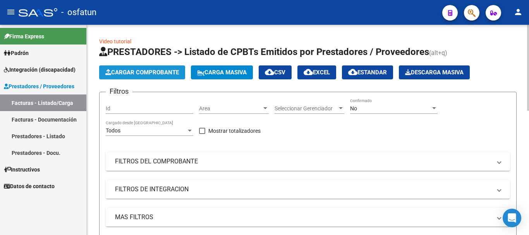
click at [132, 70] on span "Cargar Comprobante" at bounding box center [142, 72] width 74 height 7
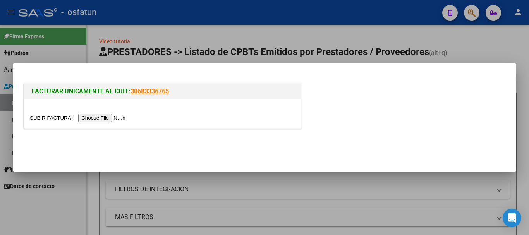
click at [102, 118] on input "file" at bounding box center [79, 118] width 98 height 8
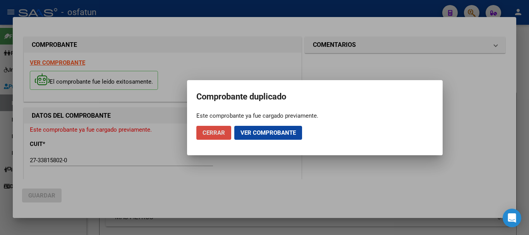
click at [210, 134] on span "Cerrar" at bounding box center [213, 132] width 22 height 7
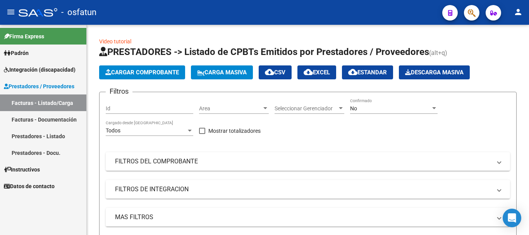
click at [28, 135] on link "Prestadores - Listado" at bounding box center [43, 136] width 86 height 17
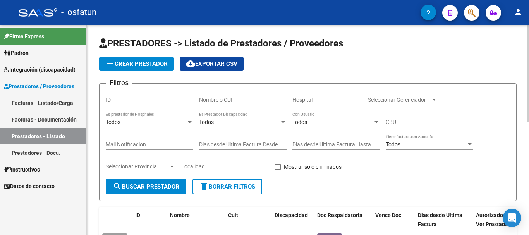
click at [229, 103] on input "Nombre o CUIT" at bounding box center [242, 100] width 87 height 7
type input "[PERSON_NAME]"
click at [158, 188] on span "search Buscar Prestador" at bounding box center [146, 186] width 67 height 7
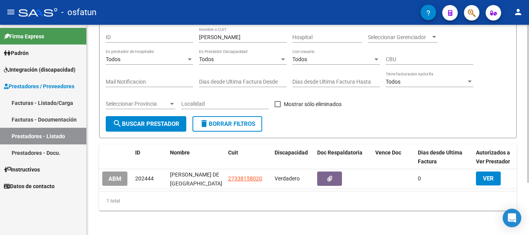
scroll to position [69, 0]
click at [525, 149] on div "PRESTADORES -> Listado de Prestadores / Proveedores add Crear Prestador cloud_d…" at bounding box center [309, 98] width 444 height 273
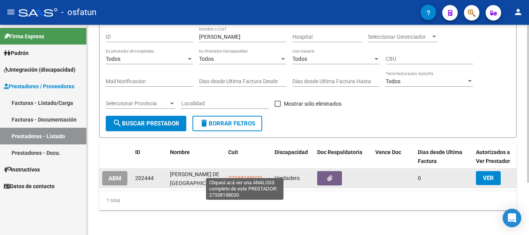
click at [236, 175] on span "27338158020" at bounding box center [245, 178] width 34 height 6
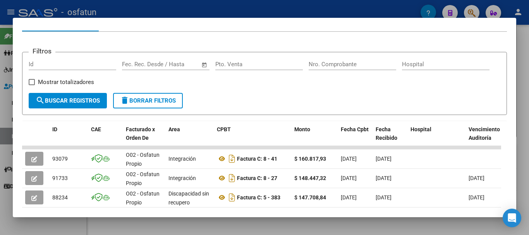
scroll to position [8, 0]
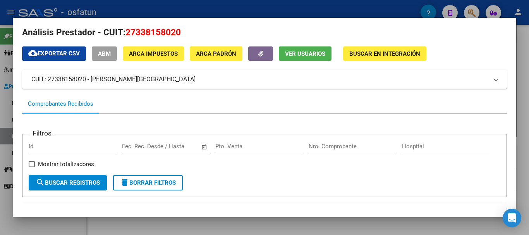
click at [528, 87] on div at bounding box center [264, 117] width 529 height 235
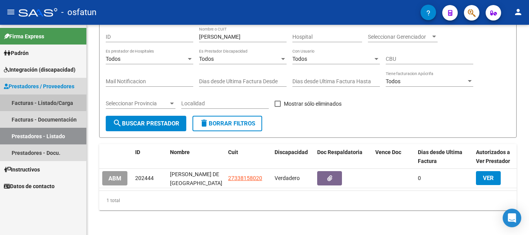
click at [35, 101] on link "Facturas - Listado/Carga" at bounding box center [43, 102] width 86 height 17
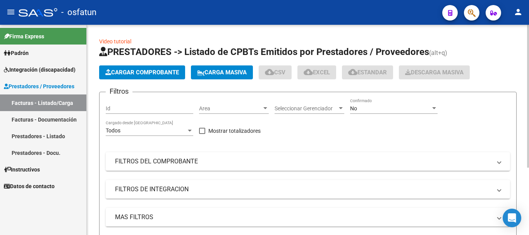
click at [137, 74] on span "Cargar Comprobante" at bounding box center [142, 72] width 74 height 7
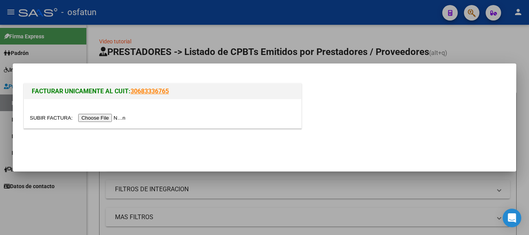
click at [117, 119] on input "file" at bounding box center [79, 118] width 98 height 8
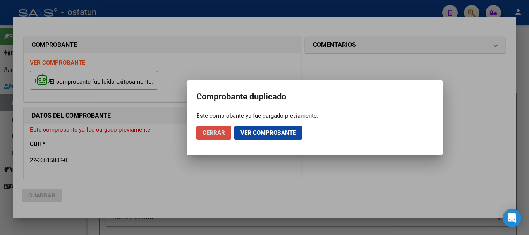
click at [207, 133] on span "Cerrar" at bounding box center [213, 132] width 22 height 7
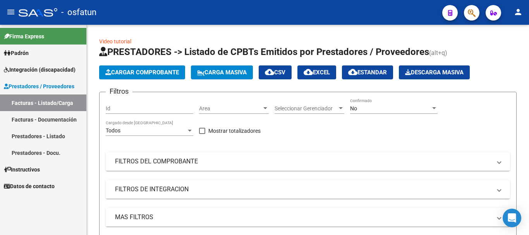
drag, startPoint x: 18, startPoint y: 101, endPoint x: 22, endPoint y: 102, distance: 4.4
click at [18, 101] on link "Facturas - Listado/Carga" at bounding box center [43, 102] width 86 height 17
click at [132, 79] on button "Cargar Comprobante" at bounding box center [142, 72] width 86 height 14
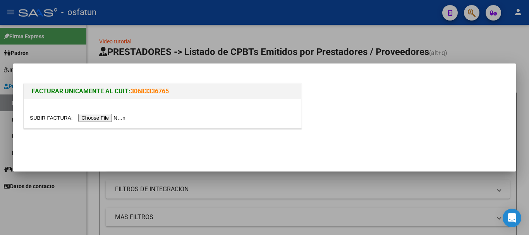
click at [90, 119] on input "file" at bounding box center [79, 118] width 98 height 8
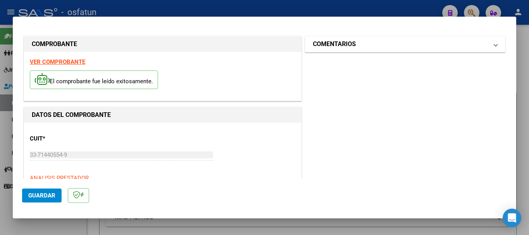
click at [440, 48] on mat-panel-title "COMENTARIOS" at bounding box center [400, 43] width 175 height 9
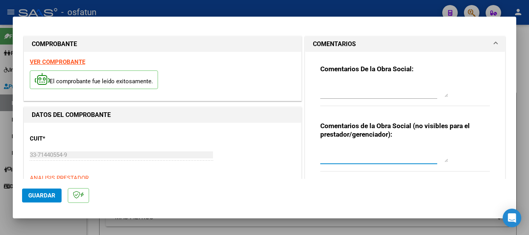
click at [358, 157] on textarea at bounding box center [384, 154] width 128 height 15
paste textarea "Cargado [PERSON_NAME]/ sin verificación de legajo."
type textarea "Cargado [PERSON_NAME]/ sin verificación de legajo."
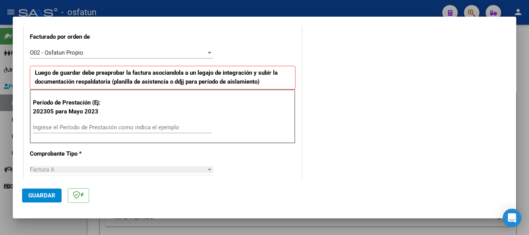
scroll to position [273, 0]
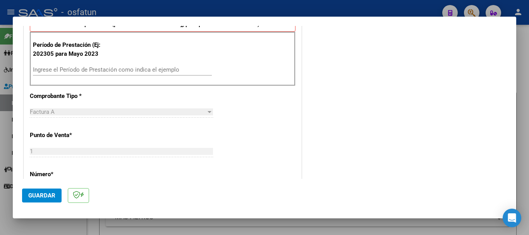
click at [89, 63] on div "Período de Prestación (Ej: 202305 para Mayo 2023 Ingrese el Período de Prestaci…" at bounding box center [163, 59] width 266 height 54
click at [105, 71] on input "Ingrese el Período de Prestación como indica el ejemplo" at bounding box center [122, 69] width 179 height 7
type input "202507"
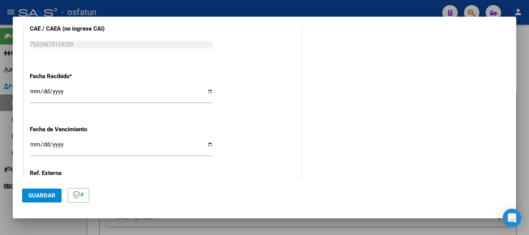
scroll to position [612, 0]
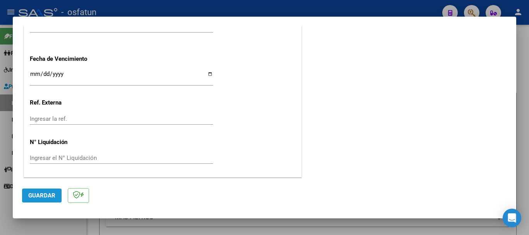
click at [38, 195] on span "Guardar" at bounding box center [41, 195] width 27 height 7
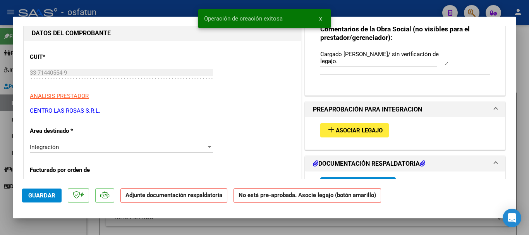
scroll to position [130, 0]
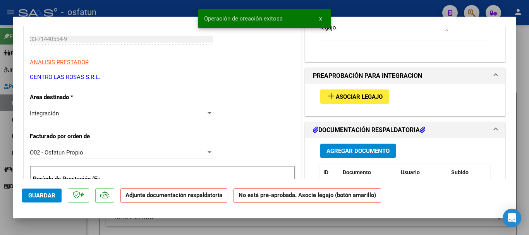
click at [369, 95] on span "Asociar Legajo" at bounding box center [359, 96] width 47 height 7
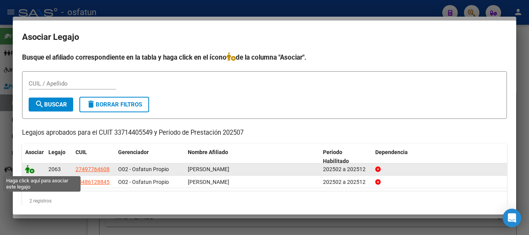
click at [30, 168] on icon at bounding box center [29, 169] width 9 height 9
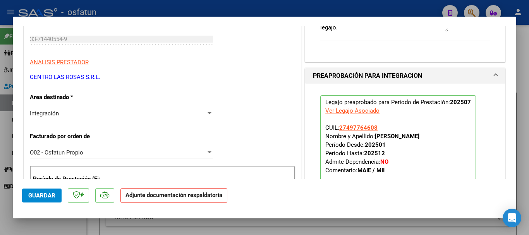
drag, startPoint x: 106, startPoint y: 78, endPoint x: 13, endPoint y: 81, distance: 92.5
click at [12, 81] on div "COMPROBANTE VER COMPROBANTE ESTADO: Recibida. En proceso de confirmacion/acepta…" at bounding box center [264, 117] width 529 height 235
click at [43, 80] on p "CENTRO LAS ROSAS S.R.L." at bounding box center [163, 77] width 266 height 9
drag, startPoint x: 98, startPoint y: 77, endPoint x: 32, endPoint y: 78, distance: 66.2
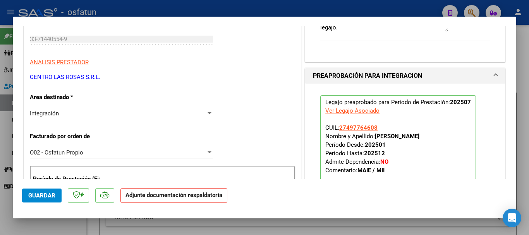
click at [32, 78] on p "CENTRO LAS ROSAS S.R.L." at bounding box center [163, 77] width 266 height 9
click at [31, 78] on p "CENTRO LAS ROSAS S.R.L." at bounding box center [163, 77] width 266 height 9
click at [52, 80] on p "CENTRO LAS ROSAS S.R.L." at bounding box center [163, 77] width 266 height 9
drag, startPoint x: 100, startPoint y: 77, endPoint x: 30, endPoint y: 79, distance: 70.5
click at [30, 79] on p "CENTRO LAS ROSAS S.R.L." at bounding box center [163, 77] width 266 height 9
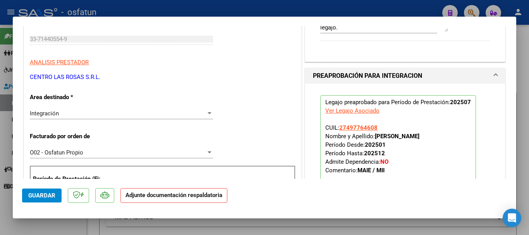
copy p "CENTRO LAS ROSAS S.R.L."
click at [19, 36] on mat-dialog-content "COMPROBANTE VER COMPROBANTE ESTADO: Recibida. En proceso de confirmacion/acepta…" at bounding box center [264, 102] width 503 height 153
drag, startPoint x: 39, startPoint y: 33, endPoint x: 30, endPoint y: 41, distance: 11.8
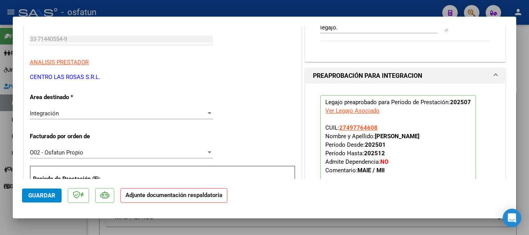
drag, startPoint x: 436, startPoint y: 137, endPoint x: 373, endPoint y: 135, distance: 62.7
click at [373, 137] on p "Legajo preaprobado para Período de Prestación: 202507 Ver Legajo Asociado CUIL:…" at bounding box center [398, 146] width 156 height 103
copy strong "[PERSON_NAME]"
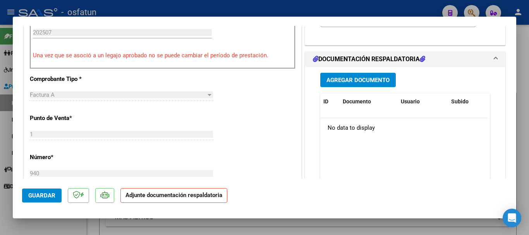
scroll to position [228, 0]
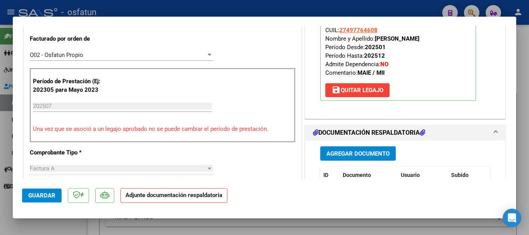
click at [361, 153] on span "Agregar Documento" at bounding box center [357, 153] width 63 height 7
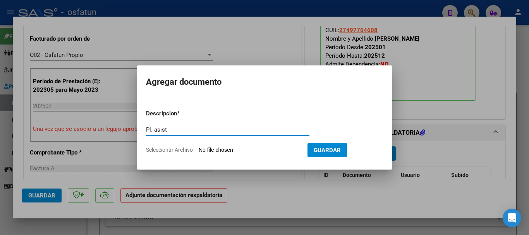
type input "Pl. asist"
click at [264, 147] on input "Seleccionar Archivo" at bounding box center [250, 150] width 103 height 7
type input "C:\fakepath\[PERSON_NAME]- MMA- [DATE].pdf"
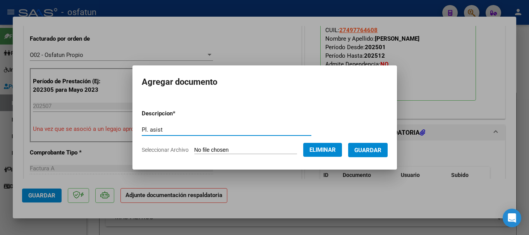
drag, startPoint x: 202, startPoint y: 127, endPoint x: 209, endPoint y: 129, distance: 7.4
click at [202, 127] on input "Pl. asist" at bounding box center [227, 129] width 170 height 7
type input "Pl. asist + autorizacion"
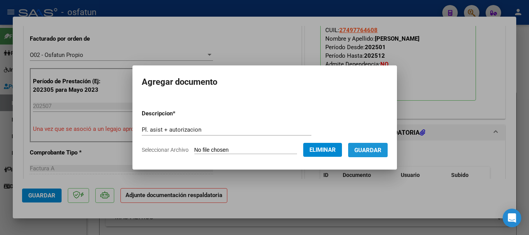
click at [380, 151] on span "Guardar" at bounding box center [367, 150] width 27 height 7
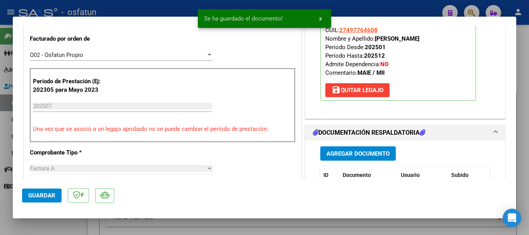
drag, startPoint x: 441, startPoint y: 41, endPoint x: 374, endPoint y: 39, distance: 67.0
click at [374, 39] on p "Legajo preaprobado para Período de Prestación: 202507 Ver Legajo Asociado CUIL:…" at bounding box center [398, 49] width 156 height 103
copy strong "[PERSON_NAME]"
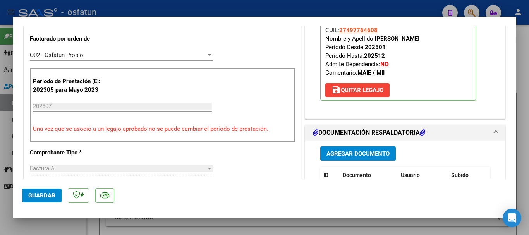
click at [39, 202] on mat-dialog-actions "Guardar" at bounding box center [264, 194] width 485 height 31
click at [39, 197] on span "Guardar" at bounding box center [41, 195] width 27 height 7
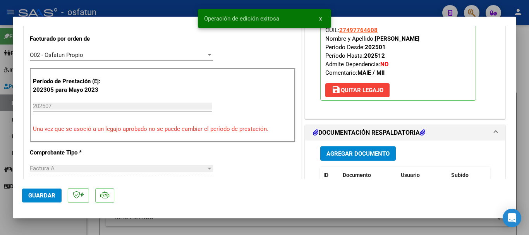
drag, startPoint x: 526, startPoint y: 125, endPoint x: 442, endPoint y: 113, distance: 85.1
click at [525, 125] on div at bounding box center [264, 117] width 529 height 235
type input "$ 0,00"
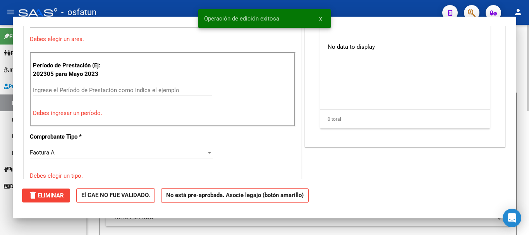
scroll to position [195, 0]
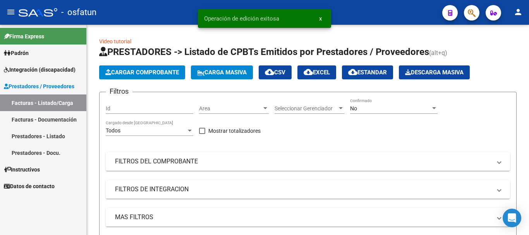
click at [33, 67] on span "Integración (discapacidad)" at bounding box center [40, 69] width 72 height 9
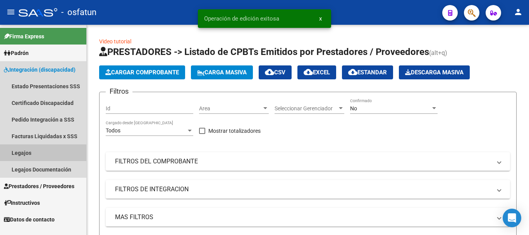
click at [26, 149] on link "Legajos" at bounding box center [43, 152] width 86 height 17
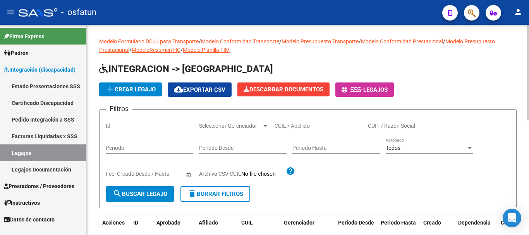
click at [289, 126] on input "CUIL / Apellido" at bounding box center [317, 126] width 87 height 7
paste input "[PERSON_NAME]"
type input "[PERSON_NAME]"
click at [129, 197] on span "search Buscar Legajo" at bounding box center [140, 193] width 55 height 7
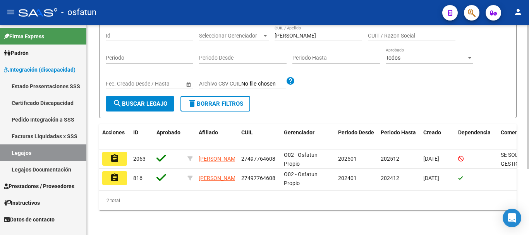
click at [528, 170] on div at bounding box center [528, 163] width 2 height 144
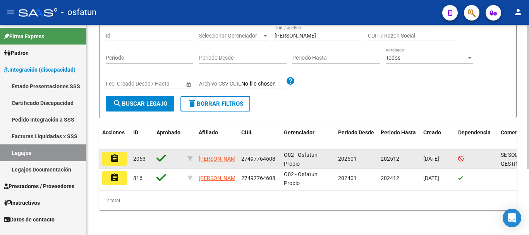
scroll to position [94, 0]
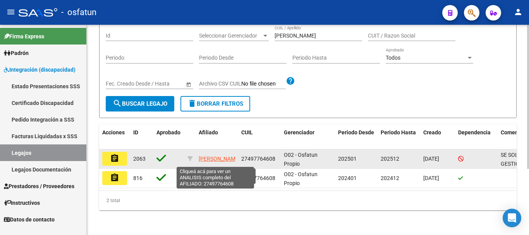
click at [216, 156] on span "[PERSON_NAME]" at bounding box center [219, 159] width 41 height 6
type textarea "27497764608"
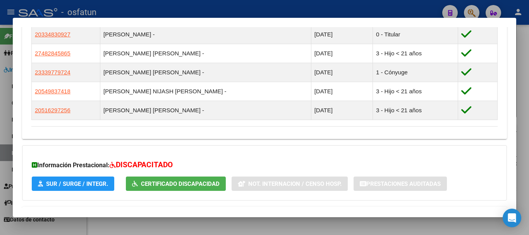
scroll to position [515, 0]
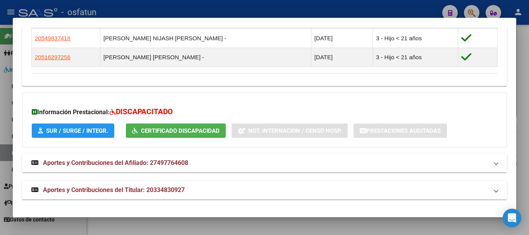
click at [238, 192] on mat-panel-title "Aportes y Contribuciones del Titular: 20334830927" at bounding box center [259, 189] width 457 height 9
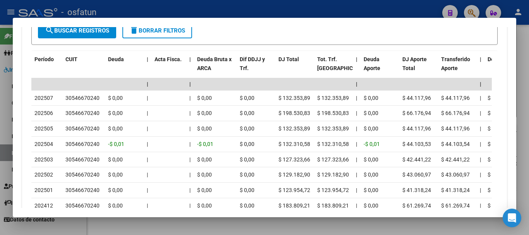
scroll to position [806, 0]
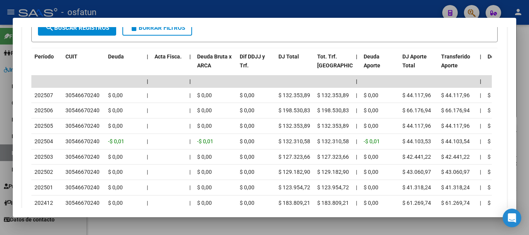
drag, startPoint x: 528, startPoint y: 159, endPoint x: 491, endPoint y: 161, distance: 37.2
click at [528, 160] on div at bounding box center [264, 117] width 529 height 235
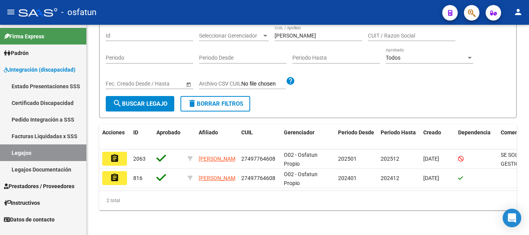
click at [37, 184] on span "Prestadores / Proveedores" at bounding box center [39, 186] width 70 height 9
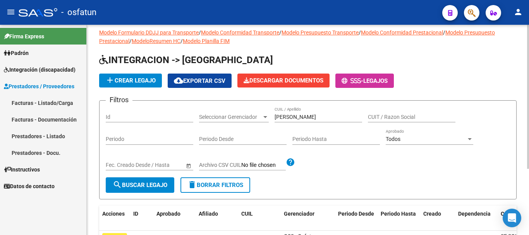
click at [516, 49] on div "Modelo Formulario DDJJ para Transporte / Modelo Conformidad Transporte / Modelo…" at bounding box center [309, 166] width 444 height 300
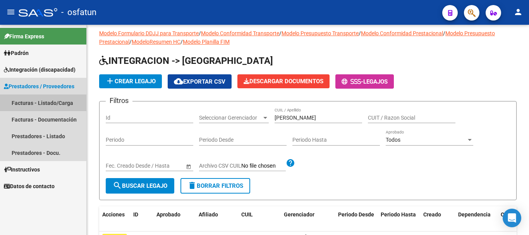
click at [27, 99] on link "Facturas - Listado/Carga" at bounding box center [43, 102] width 86 height 17
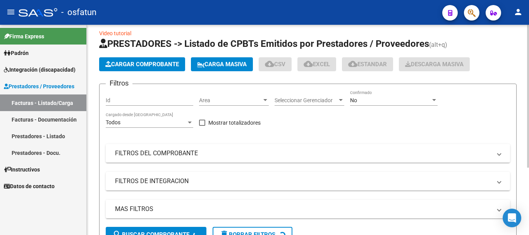
click at [135, 62] on span "Cargar Comprobante" at bounding box center [142, 64] width 74 height 7
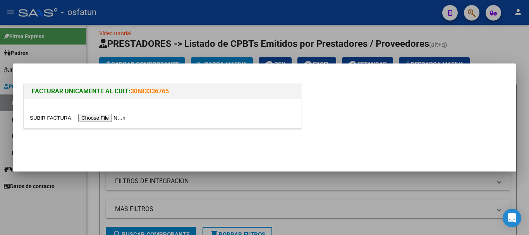
click at [100, 118] on input "file" at bounding box center [79, 118] width 98 height 8
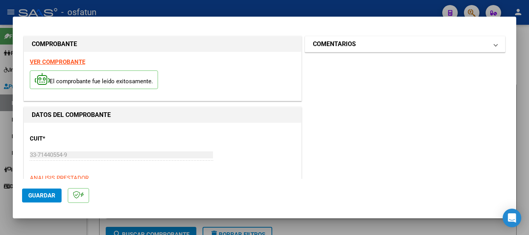
click at [329, 40] on h1 "COMENTARIOS" at bounding box center [334, 43] width 43 height 9
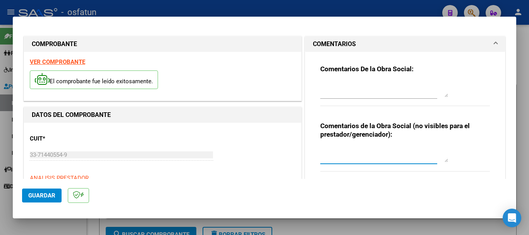
click at [340, 149] on textarea at bounding box center [384, 154] width 128 height 15
paste textarea "Cargado [PERSON_NAME]/ sin verificación de legajo."
type textarea "Cargado [PERSON_NAME]/ sin verificación de legajo."
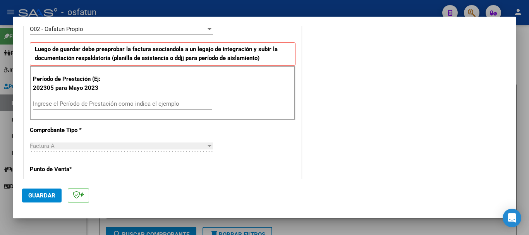
scroll to position [245, 0]
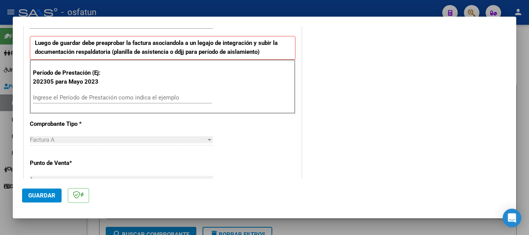
click at [80, 103] on div "Ingrese el Período de Prestación como indica el ejemplo" at bounding box center [122, 98] width 179 height 12
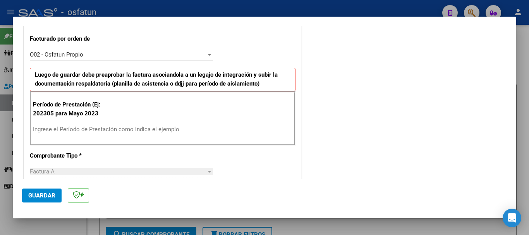
scroll to position [215, 0]
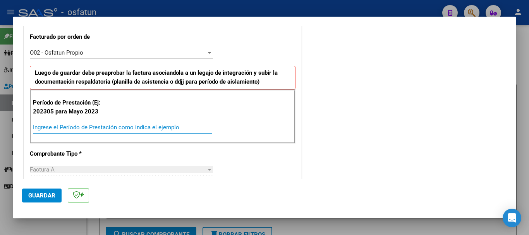
click at [50, 127] on input "Ingrese el Período de Prestación como indica el ejemplo" at bounding box center [122, 127] width 179 height 7
type input "202507"
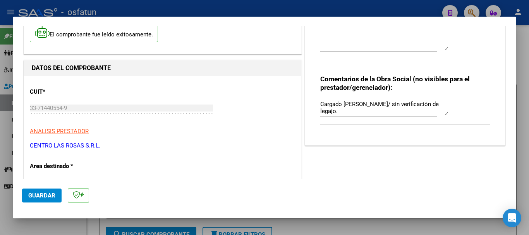
scroll to position [11, 0]
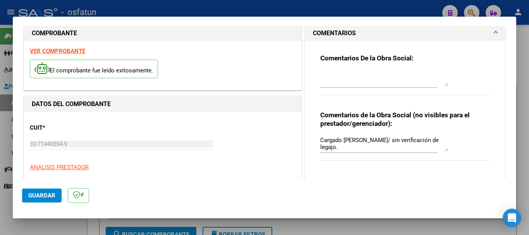
click at [147, 172] on div "CUIT * 33-71440554-9 Ingresar CUIT ANALISIS PRESTADOR CENTRO LAS ROSAS S.R.L. A…" at bounding box center [163, 152] width 266 height 68
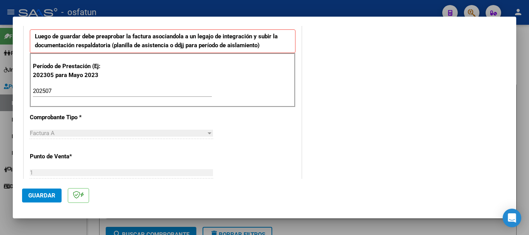
scroll to position [277, 0]
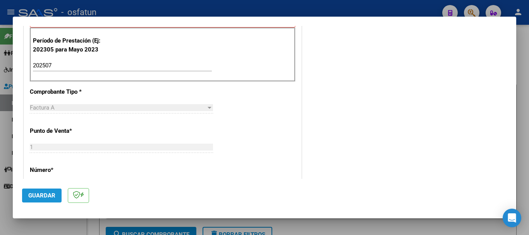
drag, startPoint x: 46, startPoint y: 192, endPoint x: 60, endPoint y: 200, distance: 15.3
click at [46, 193] on span "Guardar" at bounding box center [41, 195] width 27 height 7
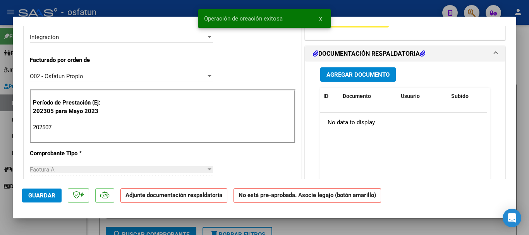
scroll to position [122, 0]
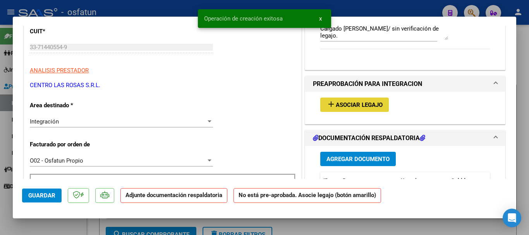
click at [346, 101] on span "Asociar Legajo" at bounding box center [359, 104] width 47 height 7
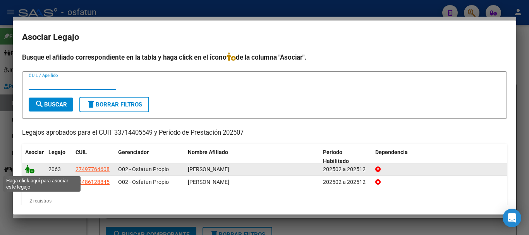
click at [33, 172] on icon at bounding box center [29, 169] width 9 height 9
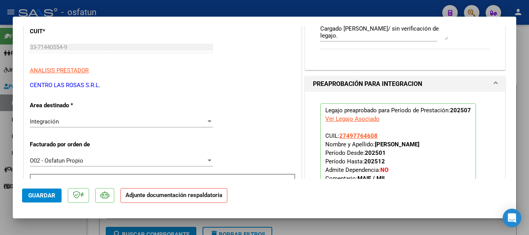
click at [509, 70] on mat-dialog-content "COMPROBANTE VER COMPROBANTE ESTADO: Recibida. En proceso de confirmacion/acepta…" at bounding box center [264, 102] width 503 height 153
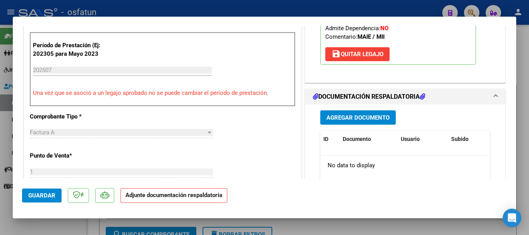
scroll to position [263, 0]
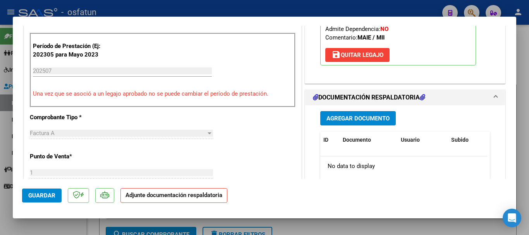
drag, startPoint x: 361, startPoint y: 126, endPoint x: 353, endPoint y: 116, distance: 13.2
click at [360, 125] on div "Agregar Documento ID Documento Usuario Subido Acción No data to display 0 total…" at bounding box center [404, 182] width 181 height 154
click at [353, 115] on span "Agregar Documento" at bounding box center [357, 118] width 63 height 7
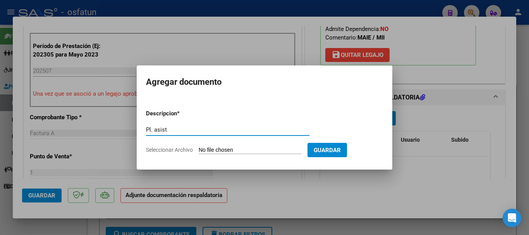
type input "Pl. asist"
click at [235, 151] on input "Seleccionar Archivo" at bounding box center [250, 150] width 103 height 7
type input "C:\fakepath\[PERSON_NAME]- MII- [DATE].pdf"
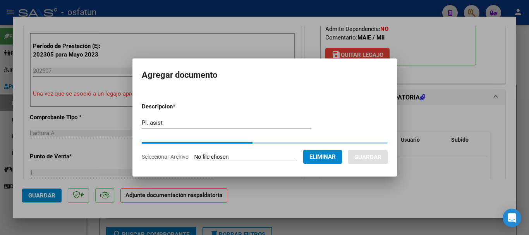
click at [211, 121] on input "Pl. asist" at bounding box center [227, 122] width 170 height 7
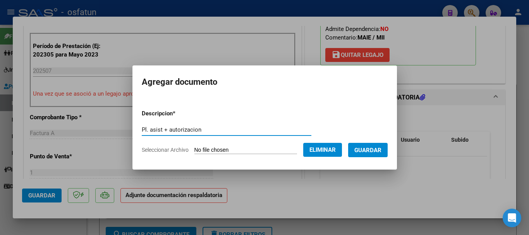
type input "Pl. asist + autorizacion"
click at [379, 154] on button "Guardar" at bounding box center [367, 150] width 39 height 14
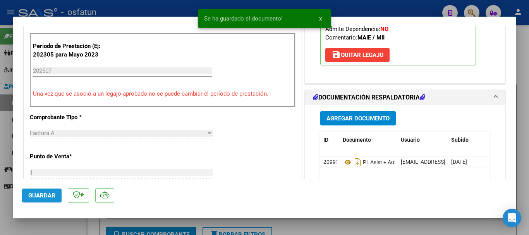
click at [35, 199] on button "Guardar" at bounding box center [41, 196] width 39 height 14
click at [527, 161] on div at bounding box center [264, 117] width 529 height 235
type input "$ 0,00"
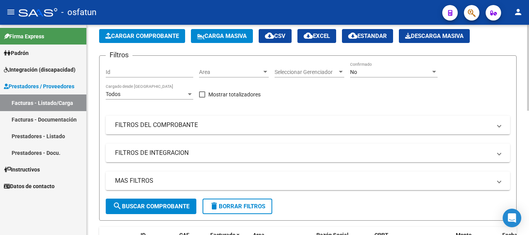
scroll to position [0, 0]
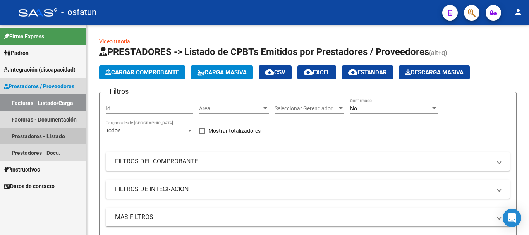
click at [29, 135] on link "Prestadores - Listado" at bounding box center [43, 136] width 86 height 17
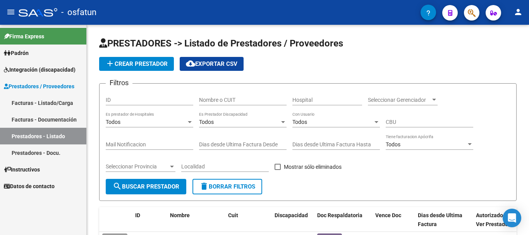
drag, startPoint x: 46, startPoint y: 70, endPoint x: 33, endPoint y: 88, distance: 22.0
click at [46, 70] on span "Integración (discapacidad)" at bounding box center [40, 69] width 72 height 9
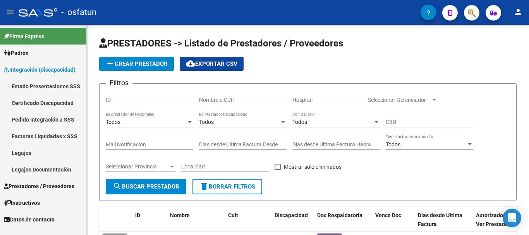
click at [20, 154] on link "Legajos" at bounding box center [43, 152] width 86 height 17
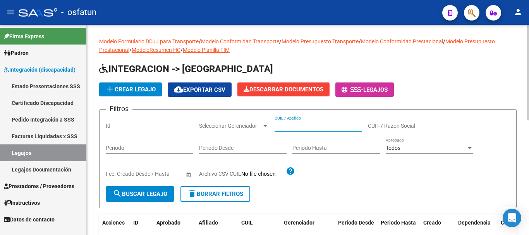
paste input "48612884"
type input "48612884"
click at [130, 194] on span "search Buscar Legajo" at bounding box center [140, 193] width 55 height 7
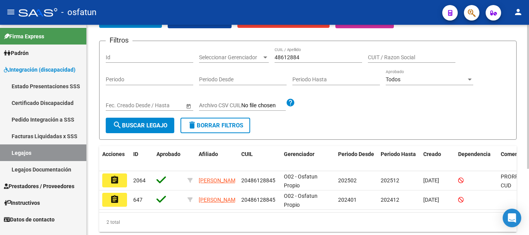
scroll to position [97, 0]
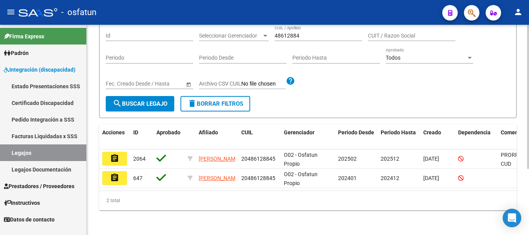
click at [528, 153] on div at bounding box center [528, 163] width 2 height 144
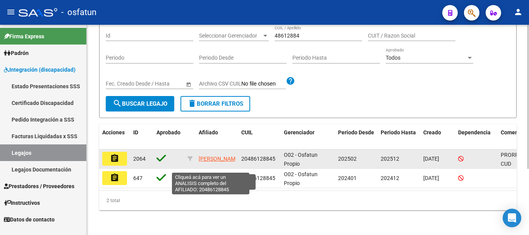
click at [212, 156] on span "[PERSON_NAME]" at bounding box center [219, 159] width 41 height 6
type textarea "20486128845"
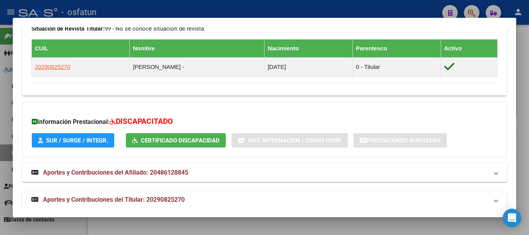
scroll to position [439, 0]
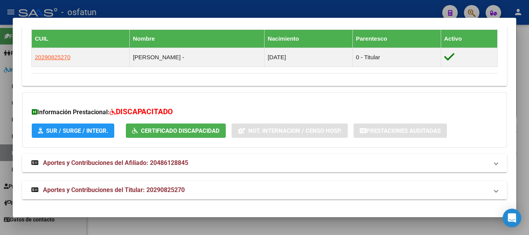
click at [194, 194] on mat-panel-title "Aportes y Contribuciones del Titular: 20290825270" at bounding box center [259, 189] width 457 height 9
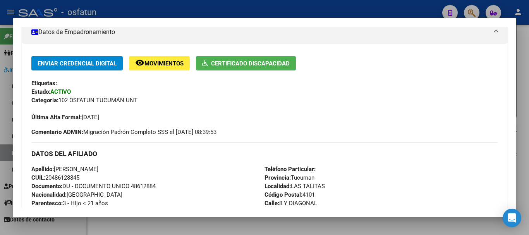
scroll to position [159, 0]
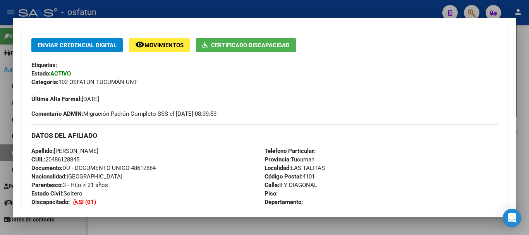
click at [528, 117] on div at bounding box center [264, 117] width 529 height 235
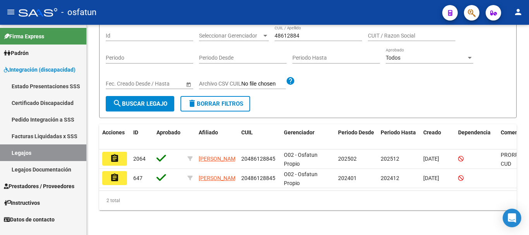
click at [26, 183] on span "Prestadores / Proveedores" at bounding box center [39, 186] width 70 height 9
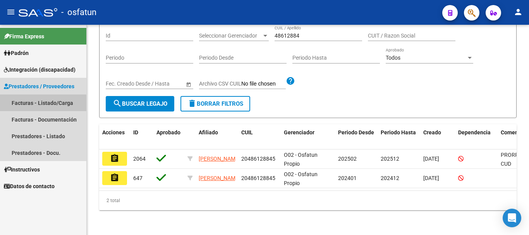
click at [37, 104] on link "Facturas - Listado/Carga" at bounding box center [43, 102] width 86 height 17
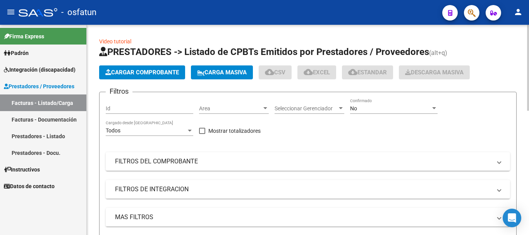
click at [156, 73] on span "Cargar Comprobante" at bounding box center [142, 72] width 74 height 7
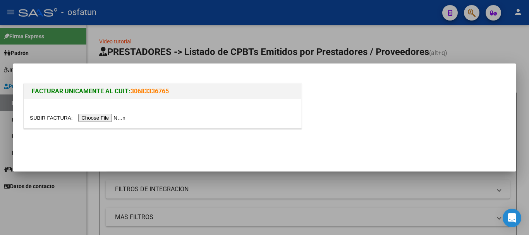
click at [103, 119] on input "file" at bounding box center [79, 118] width 98 height 8
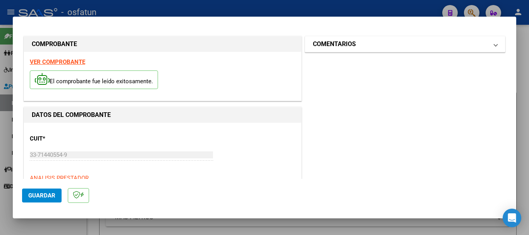
click at [451, 45] on mat-panel-title "COMENTARIOS" at bounding box center [400, 43] width 175 height 9
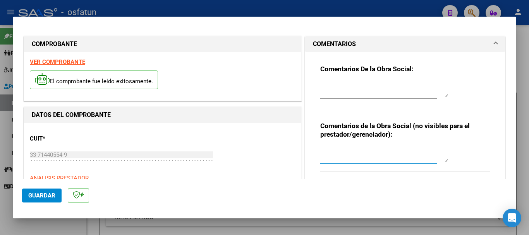
click at [367, 155] on textarea at bounding box center [384, 154] width 128 height 15
paste textarea "Cargado [PERSON_NAME]/ sin verificación de legajo."
type textarea "Cargado [PERSON_NAME]/ sin verificación de legajo."
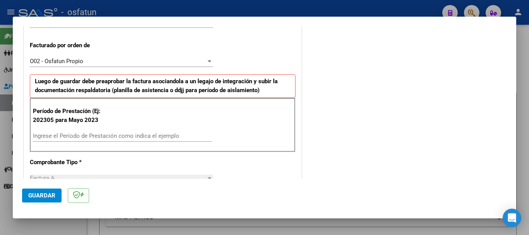
scroll to position [226, 0]
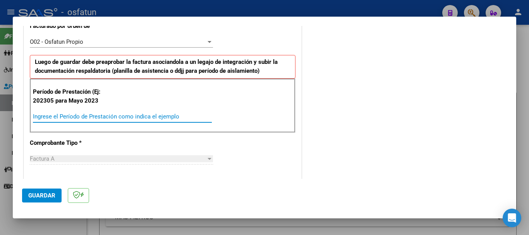
click at [74, 120] on input "Ingrese el Período de Prestación como indica el ejemplo" at bounding box center [122, 116] width 179 height 7
type input "202507"
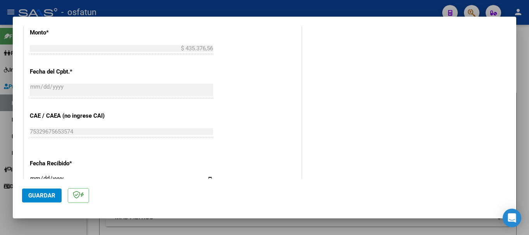
scroll to position [343, 0]
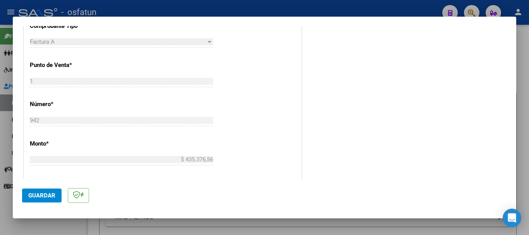
drag, startPoint x: 51, startPoint y: 195, endPoint x: 61, endPoint y: 225, distance: 31.1
click at [51, 196] on span "Guardar" at bounding box center [41, 195] width 27 height 7
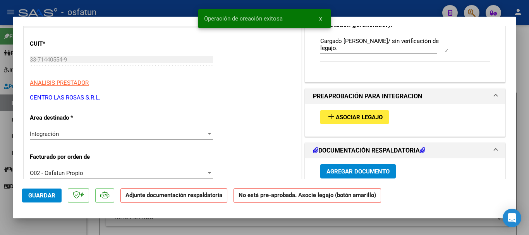
scroll to position [152, 0]
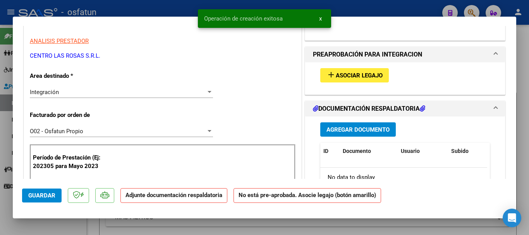
click at [347, 78] on span "Asociar Legajo" at bounding box center [359, 75] width 47 height 7
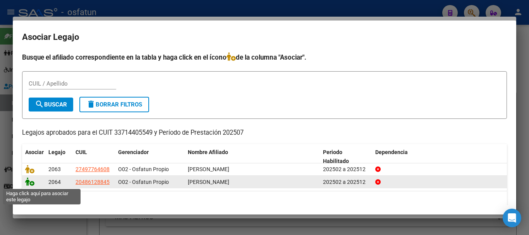
click at [30, 184] on icon at bounding box center [29, 181] width 9 height 9
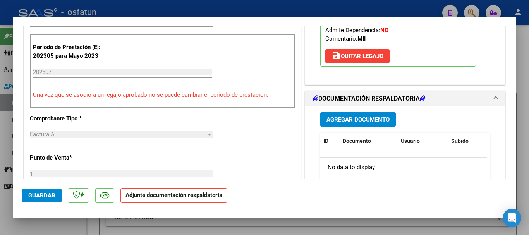
scroll to position [269, 0]
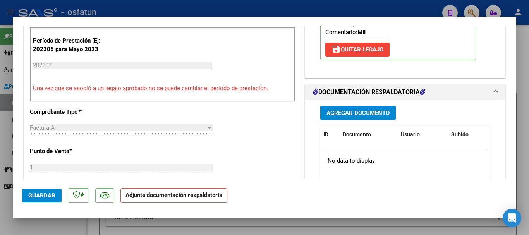
click at [356, 114] on span "Agregar Documento" at bounding box center [357, 113] width 63 height 7
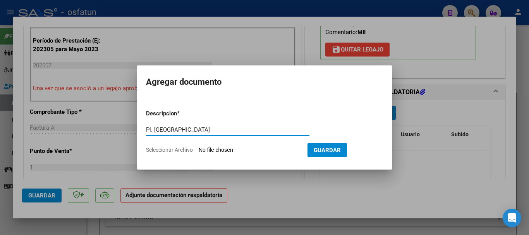
type input "Pl. [GEOGRAPHIC_DATA]"
click at [225, 152] on input "Seleccionar Archivo" at bounding box center [250, 150] width 103 height 7
type input "C:\fakepath\[PERSON_NAME][DATE] MII.pdf"
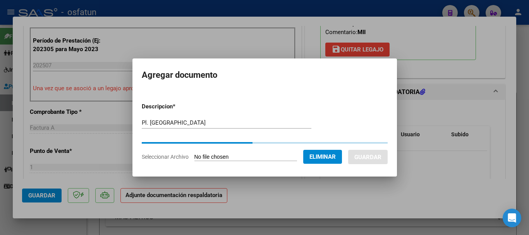
click at [225, 123] on input "Pl. [GEOGRAPHIC_DATA]" at bounding box center [227, 122] width 170 height 7
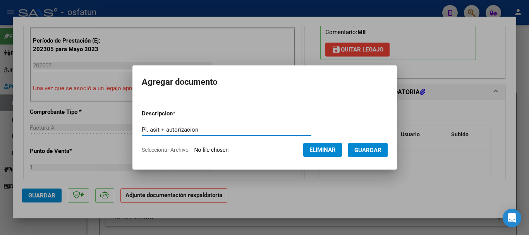
type input "Pl. asit + autorizacion"
drag, startPoint x: 377, startPoint y: 149, endPoint x: 369, endPoint y: 161, distance: 14.8
click at [377, 150] on span "Guardar" at bounding box center [367, 150] width 27 height 7
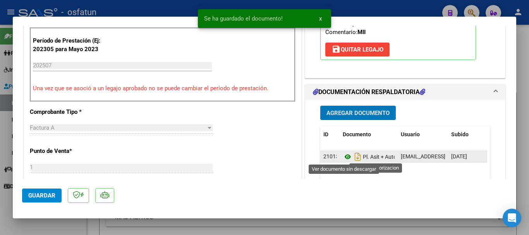
click at [343, 158] on icon at bounding box center [348, 156] width 10 height 9
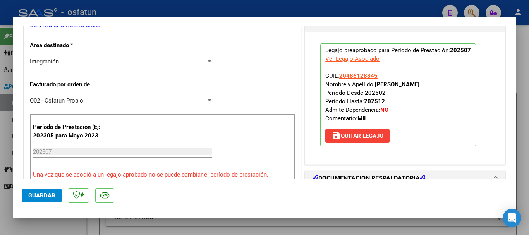
scroll to position [180, 0]
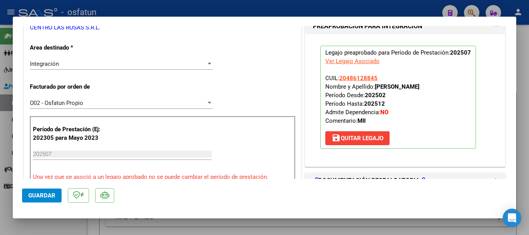
drag, startPoint x: 441, startPoint y: 86, endPoint x: 373, endPoint y: 89, distance: 68.2
click at [373, 89] on p "Legajo preaprobado para Período de Prestación: 202507 Ver Legajo Asociado CUIL:…" at bounding box center [398, 97] width 156 height 103
copy strong "[PERSON_NAME]"
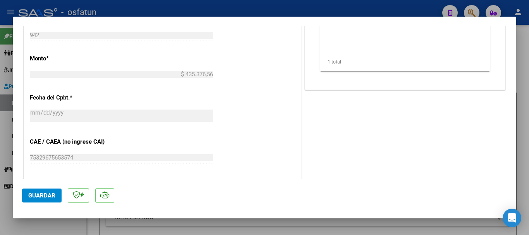
scroll to position [623, 0]
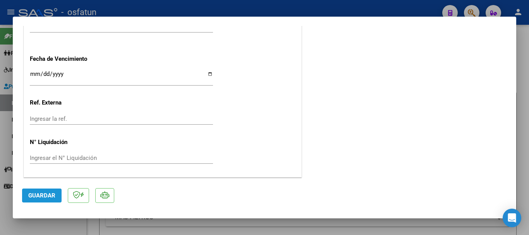
drag, startPoint x: 43, startPoint y: 200, endPoint x: 40, endPoint y: 202, distance: 4.1
click at [43, 200] on button "Guardar" at bounding box center [41, 196] width 39 height 14
click at [51, 195] on span "Guardar" at bounding box center [41, 195] width 27 height 7
click at [43, 196] on span "Guardar" at bounding box center [41, 195] width 27 height 7
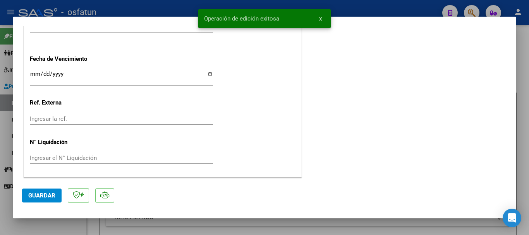
click at [528, 109] on div at bounding box center [264, 117] width 529 height 235
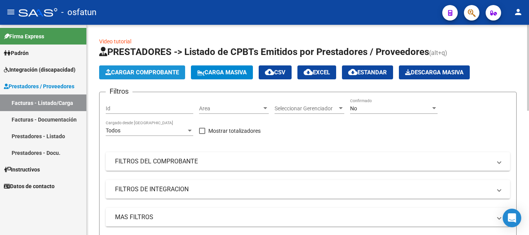
drag, startPoint x: 132, startPoint y: 70, endPoint x: 131, endPoint y: 74, distance: 4.0
click at [131, 74] on span "Cargar Comprobante" at bounding box center [142, 72] width 74 height 7
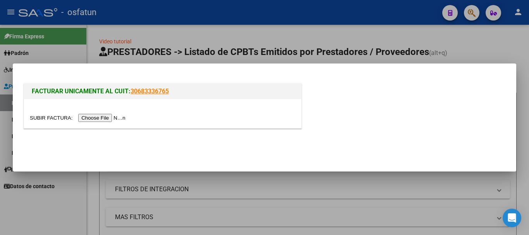
click at [99, 121] on input "file" at bounding box center [79, 118] width 98 height 8
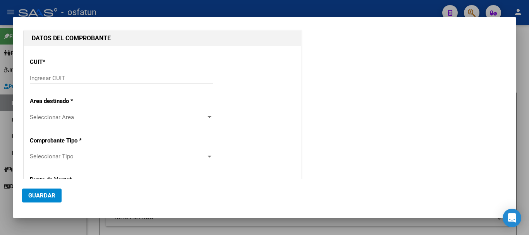
scroll to position [78, 0]
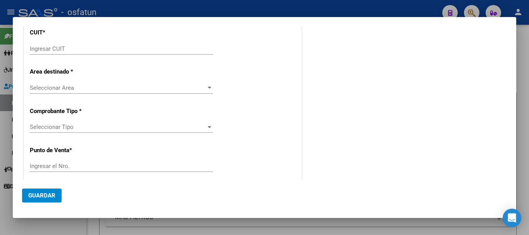
click at [525, 125] on div at bounding box center [264, 117] width 529 height 235
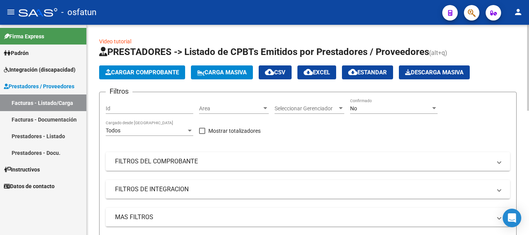
click at [148, 78] on button "Cargar Comprobante" at bounding box center [142, 72] width 86 height 14
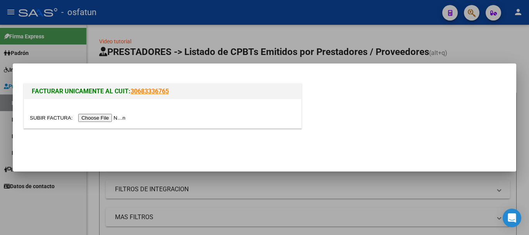
click at [125, 122] on input "file" at bounding box center [79, 118] width 98 height 8
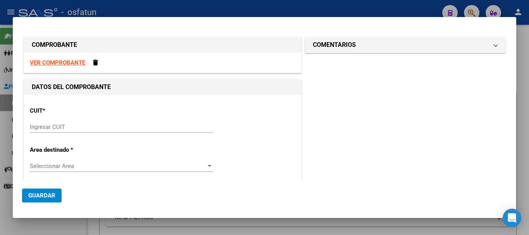
drag, startPoint x: 516, startPoint y: 87, endPoint x: 521, endPoint y: 139, distance: 51.7
click at [521, 139] on div "COMPROBANTE VER COMPROBANTE DATOS DEL COMPROBANTE CUIT * Ingresar CUIT Area des…" at bounding box center [264, 117] width 529 height 235
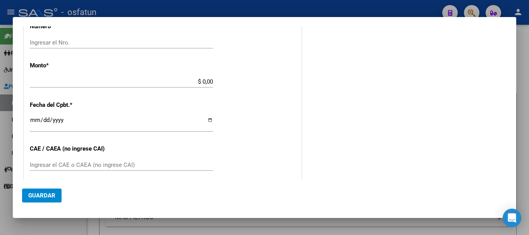
scroll to position [360, 0]
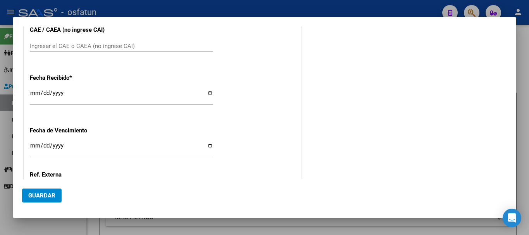
click at [528, 157] on div at bounding box center [264, 117] width 529 height 235
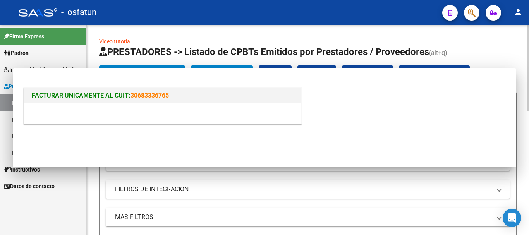
scroll to position [0, 0]
